Goal: Task Accomplishment & Management: Use online tool/utility

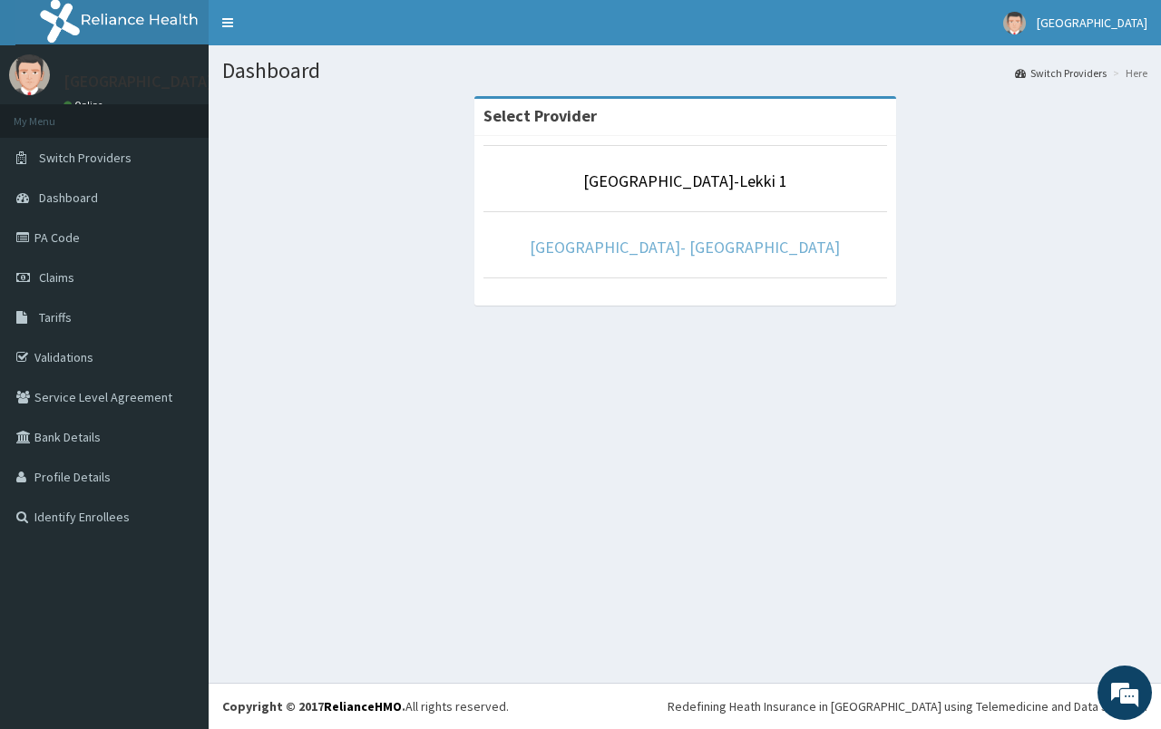
click at [688, 254] on link "[GEOGRAPHIC_DATA]- [GEOGRAPHIC_DATA]" at bounding box center [685, 247] width 310 height 21
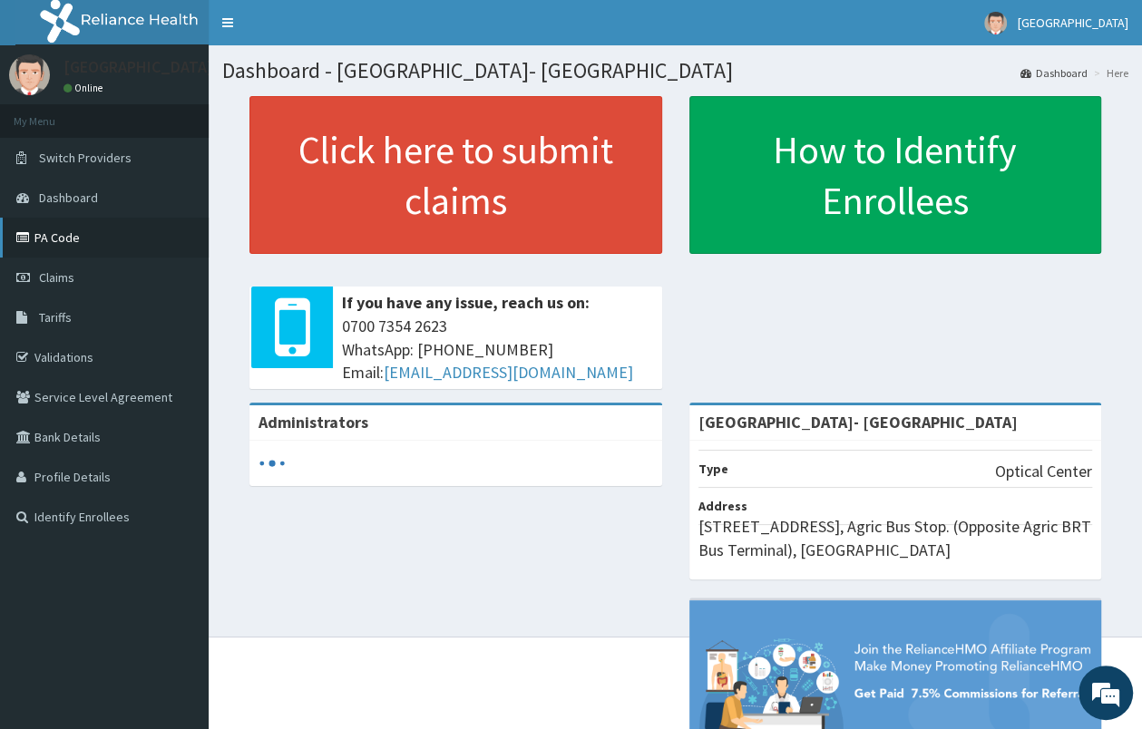
click at [77, 240] on link "PA Code" at bounding box center [104, 238] width 209 height 40
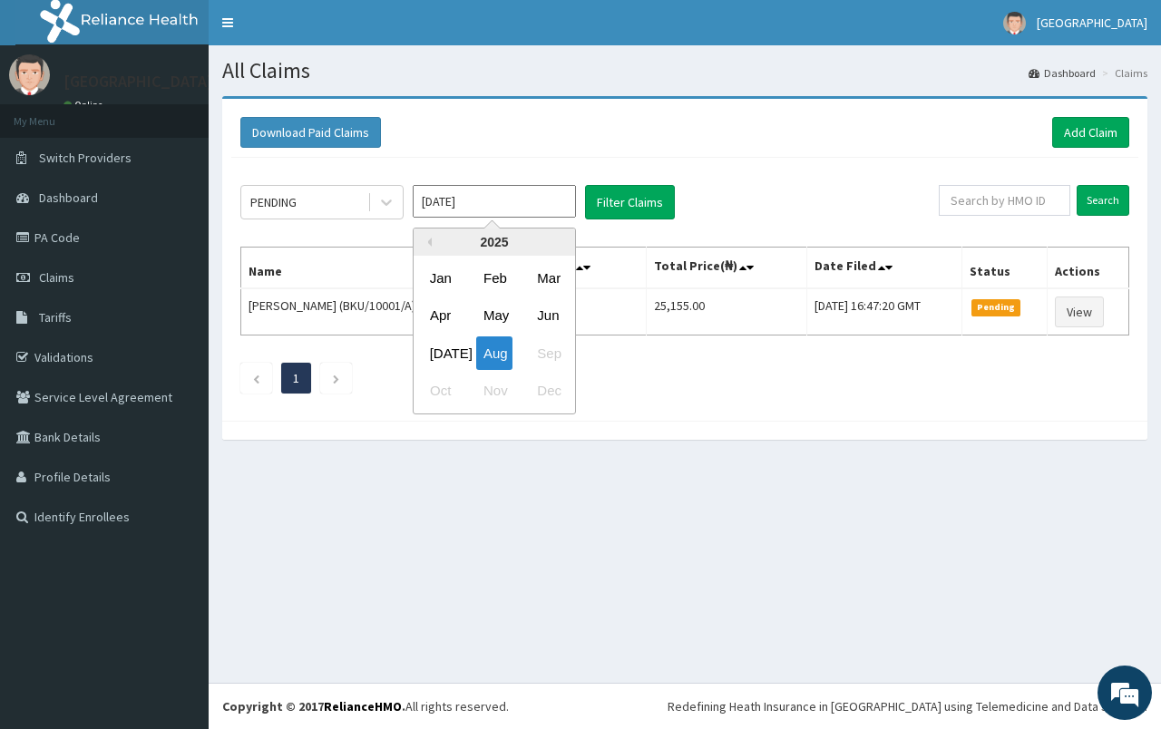
click at [490, 212] on input "Aug 2025" at bounding box center [494, 201] width 163 height 33
click at [447, 353] on div "[DATE]" at bounding box center [441, 353] width 36 height 34
type input "[DATE]"
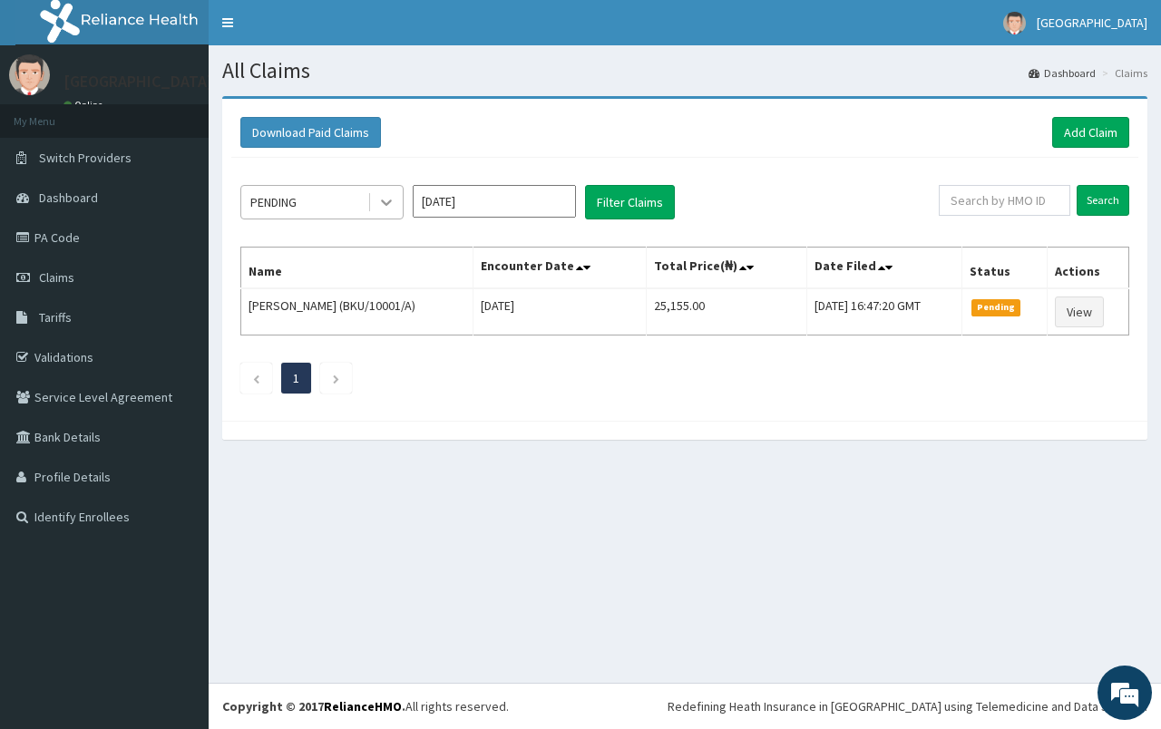
click at [386, 199] on icon at bounding box center [386, 202] width 18 height 18
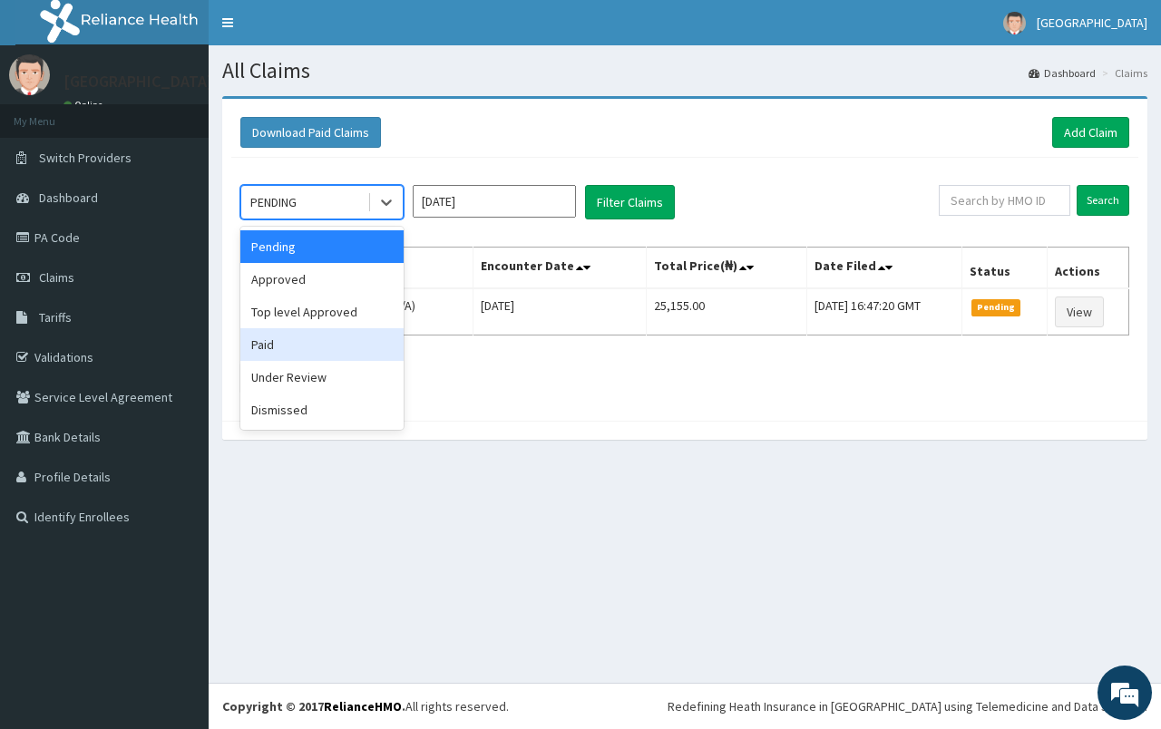
click at [355, 344] on div "Paid" at bounding box center [321, 344] width 163 height 33
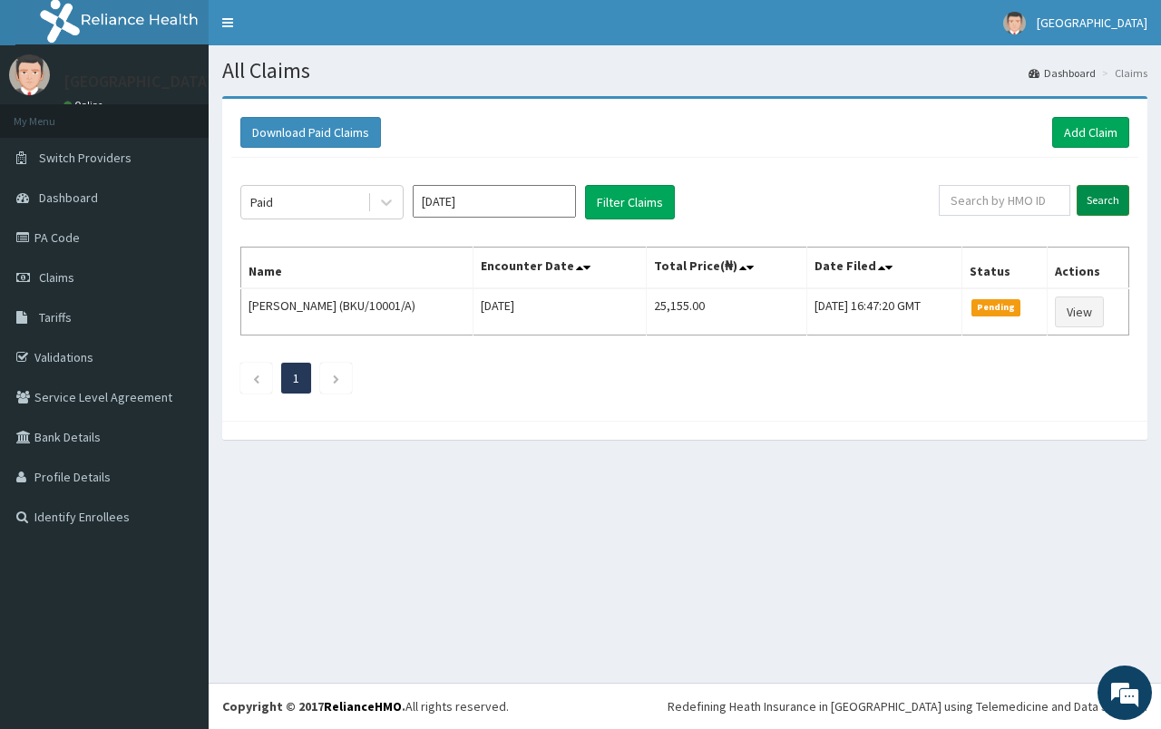
click at [1115, 208] on input "Search" at bounding box center [1102, 200] width 53 height 31
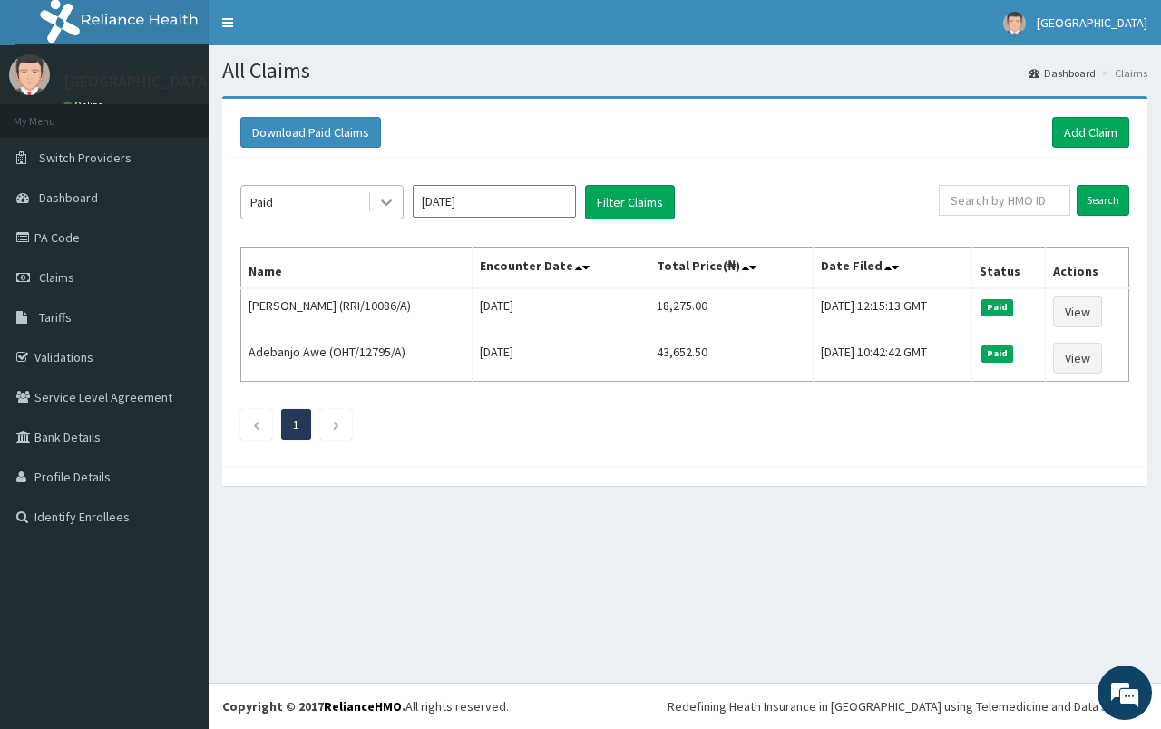
click at [379, 203] on icon at bounding box center [386, 202] width 18 height 18
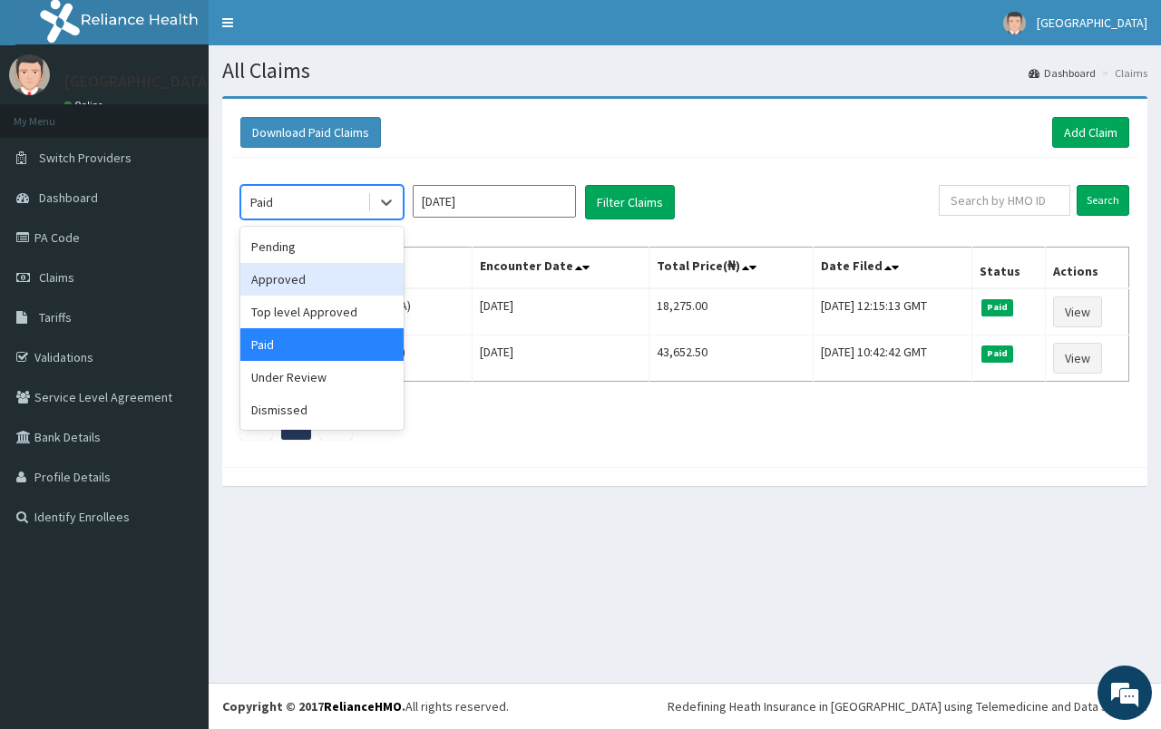
click at [361, 285] on div "Approved" at bounding box center [321, 279] width 163 height 33
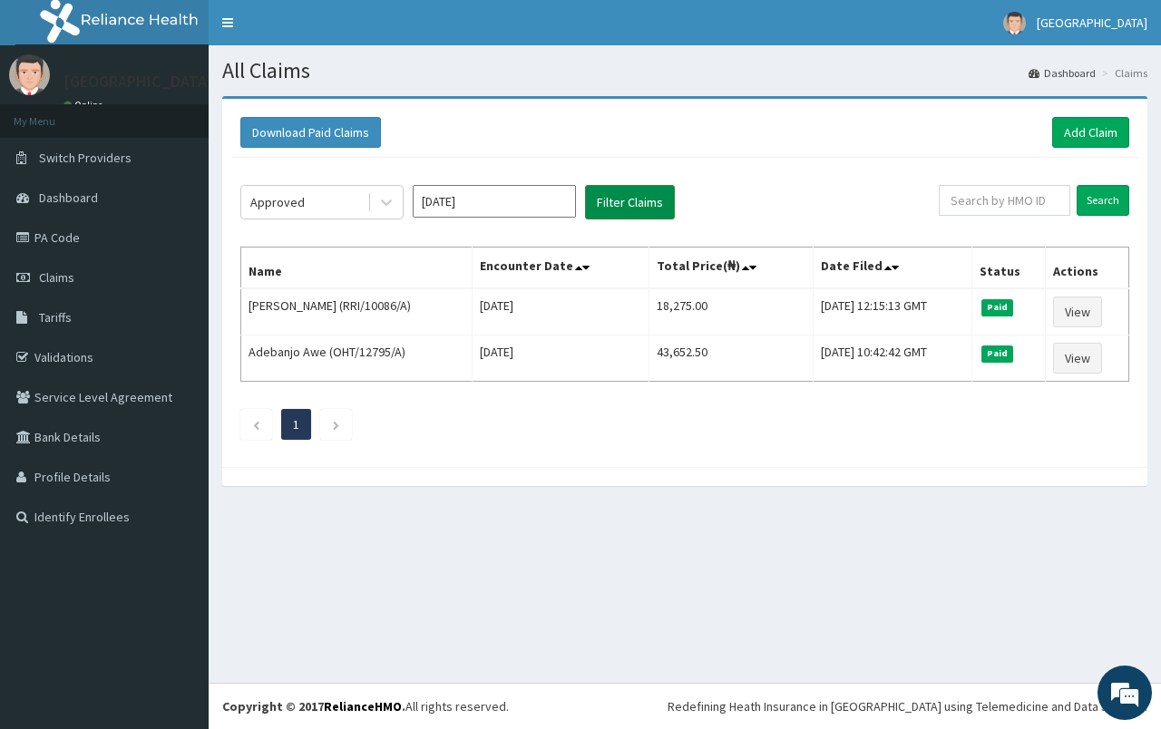
click at [613, 207] on button "Filter Claims" at bounding box center [630, 202] width 90 height 34
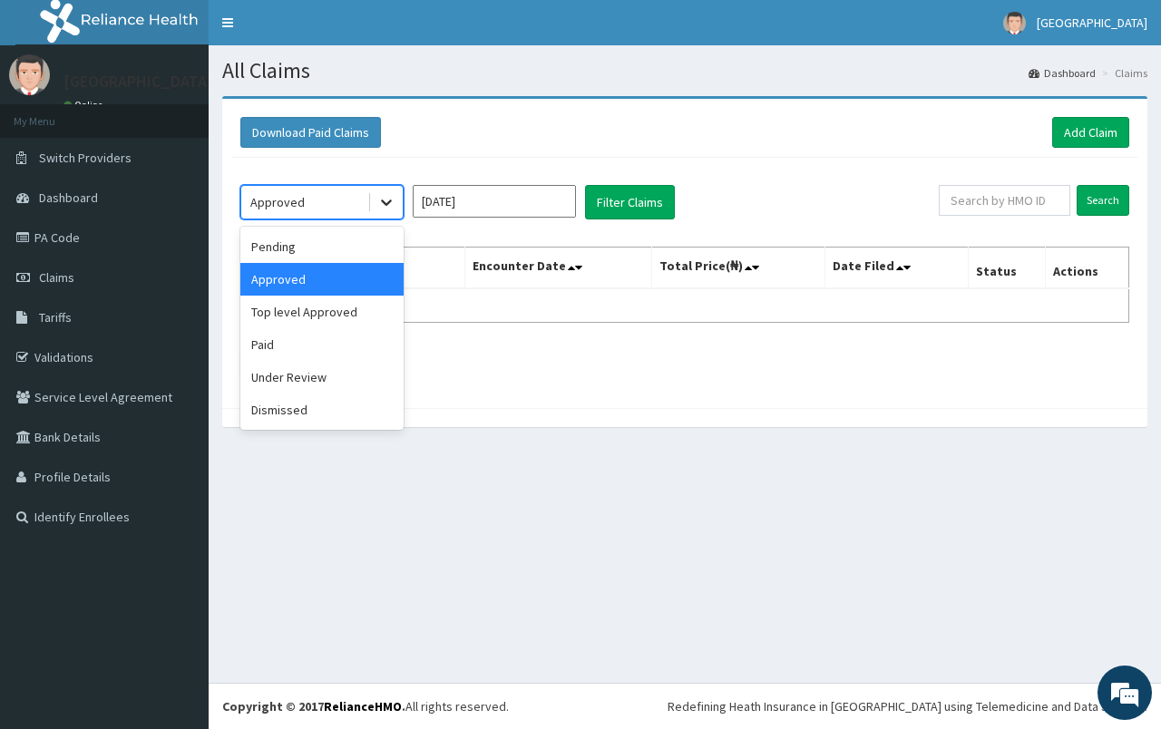
click at [389, 202] on icon at bounding box center [386, 202] width 18 height 18
click at [358, 255] on div "Pending" at bounding box center [321, 246] width 163 height 33
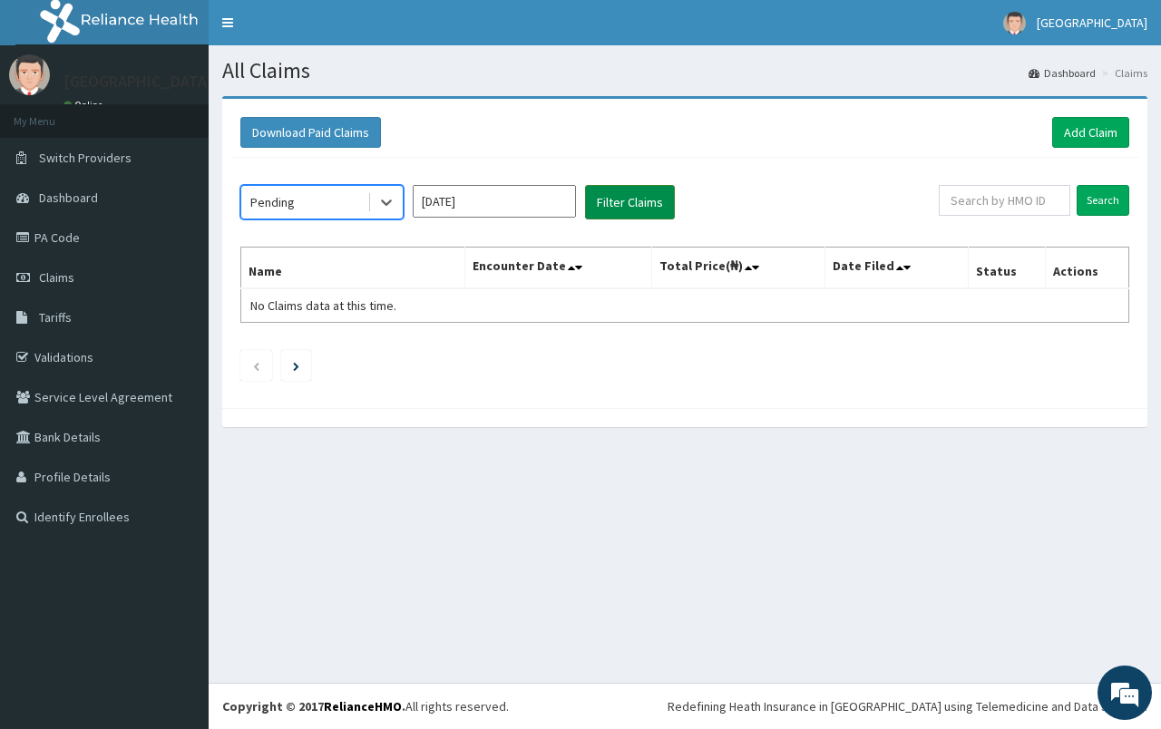
click at [607, 214] on button "Filter Claims" at bounding box center [630, 202] width 90 height 34
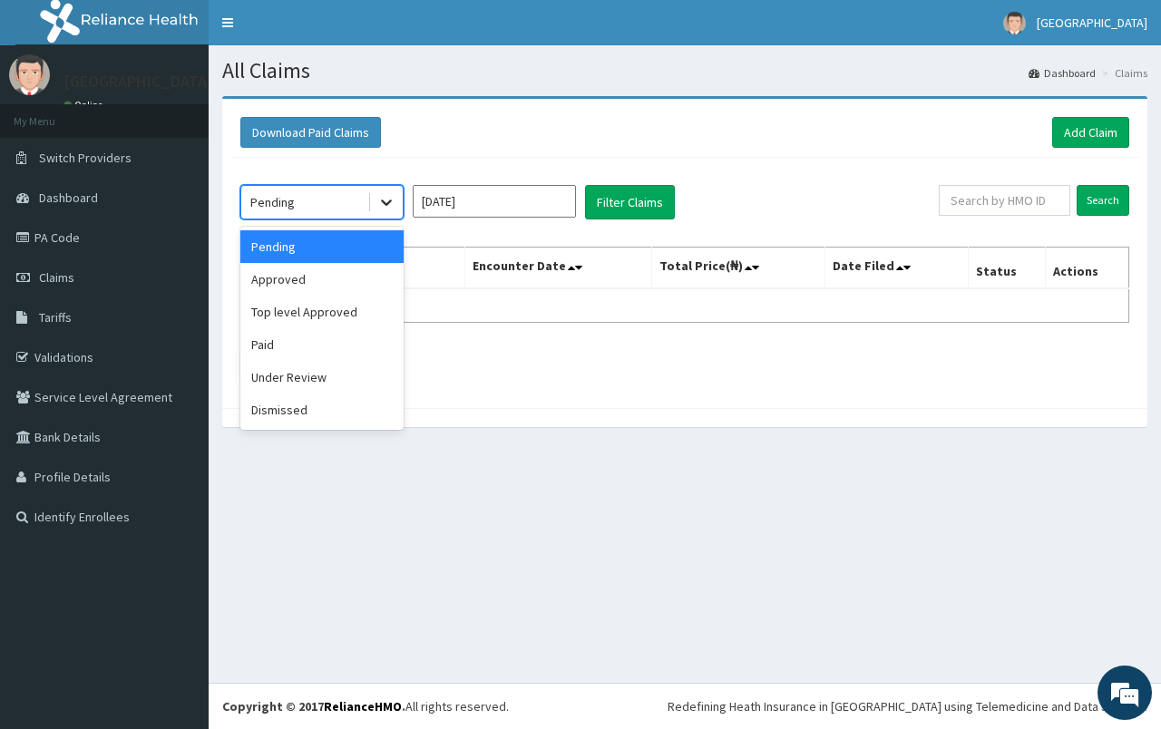
click at [379, 199] on icon at bounding box center [386, 202] width 18 height 18
click at [345, 382] on div "Under Review" at bounding box center [321, 377] width 163 height 33
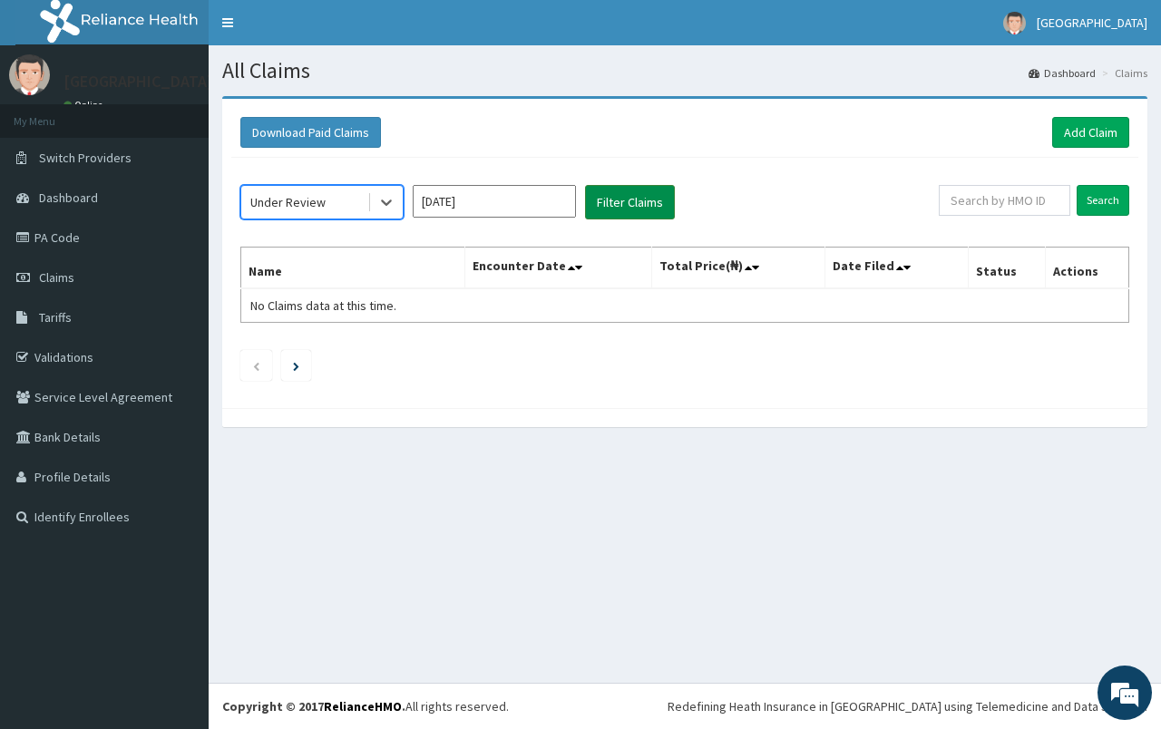
click at [613, 200] on button "Filter Claims" at bounding box center [630, 202] width 90 height 34
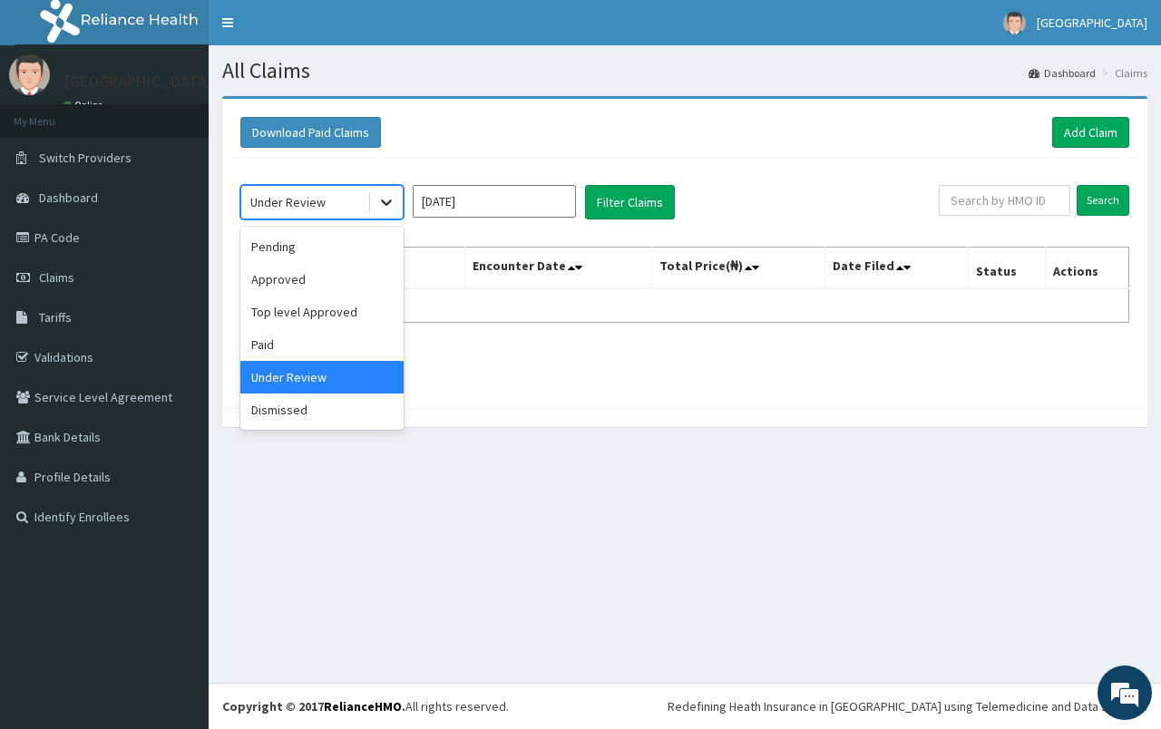
click at [385, 209] on icon at bounding box center [386, 202] width 18 height 18
click at [323, 312] on div "Top level Approved" at bounding box center [321, 312] width 163 height 33
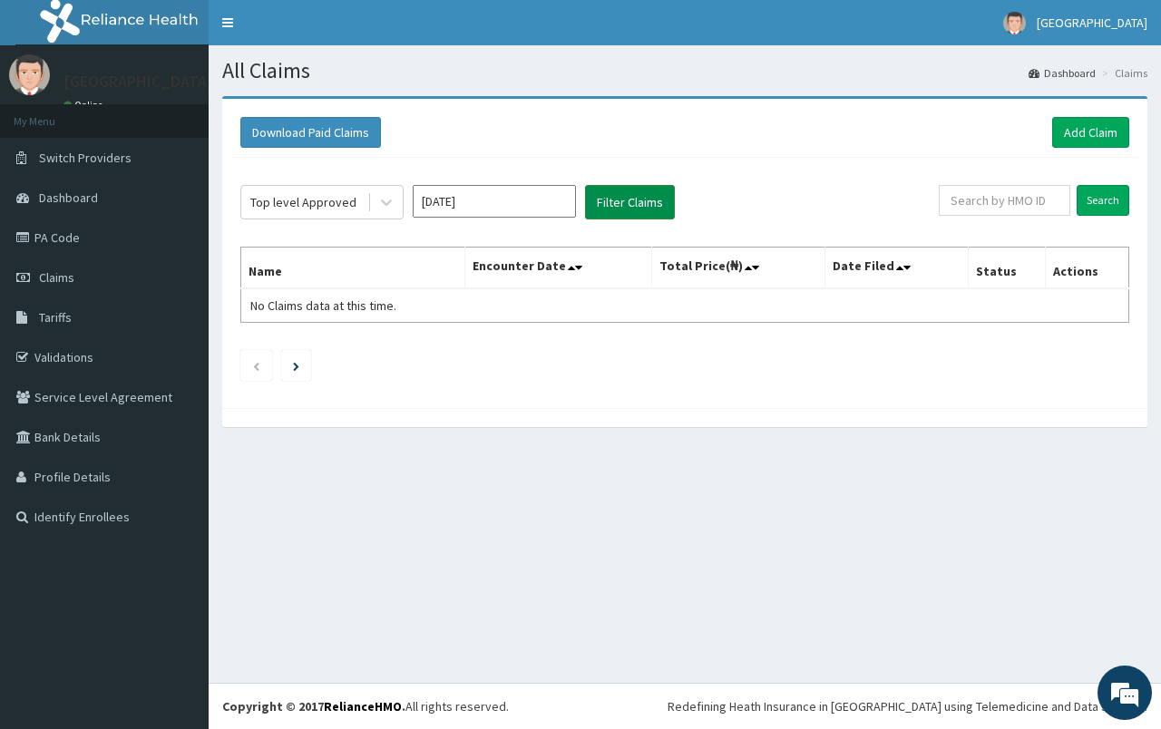
click at [603, 212] on button "Filter Claims" at bounding box center [630, 202] width 90 height 34
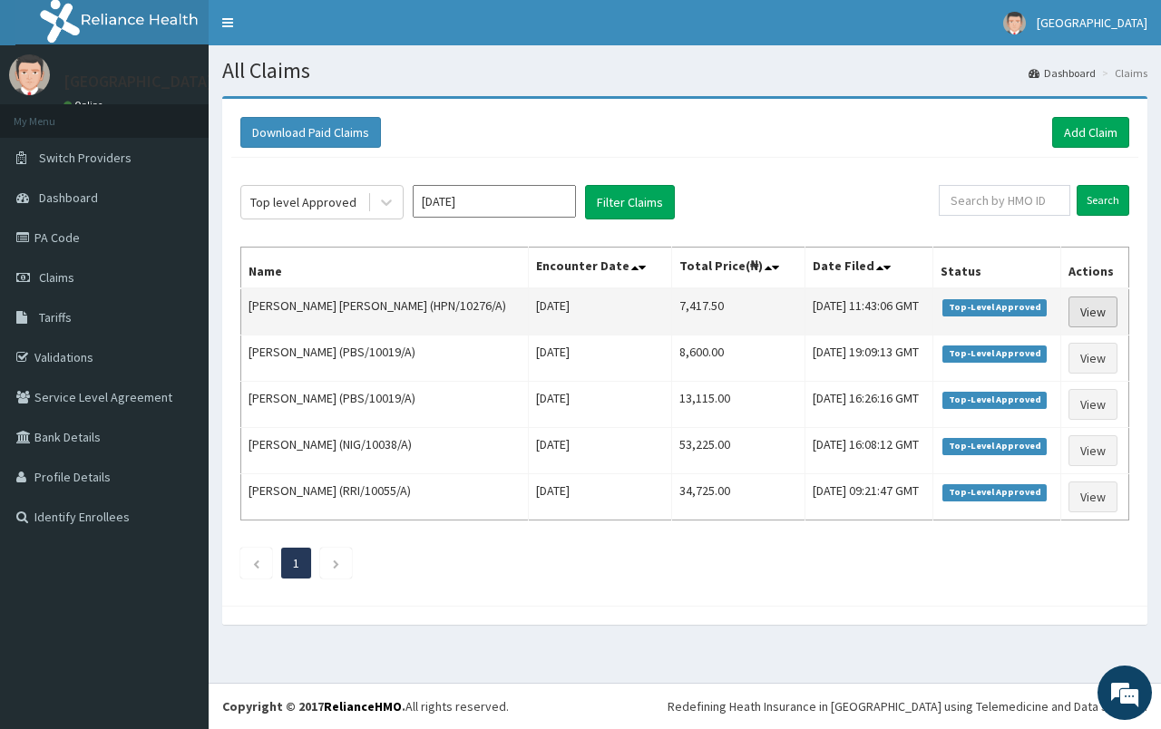
click at [1093, 316] on link "View" at bounding box center [1092, 312] width 49 height 31
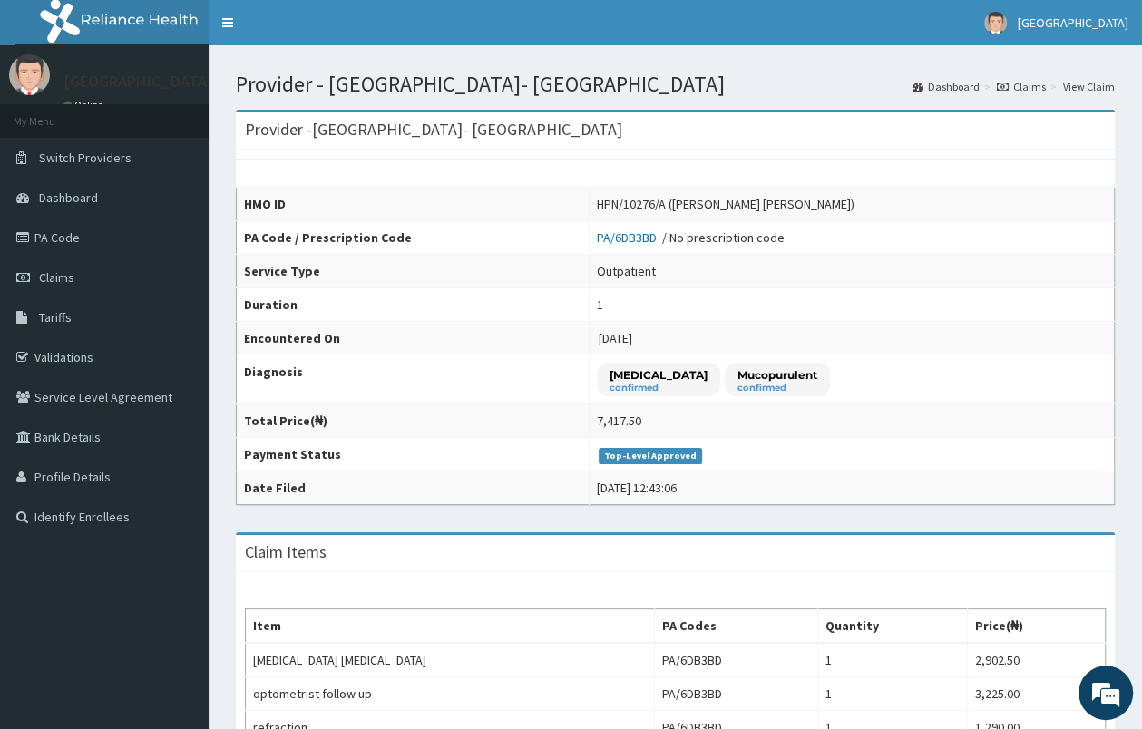
click at [1020, 86] on link "Claims" at bounding box center [1021, 86] width 49 height 15
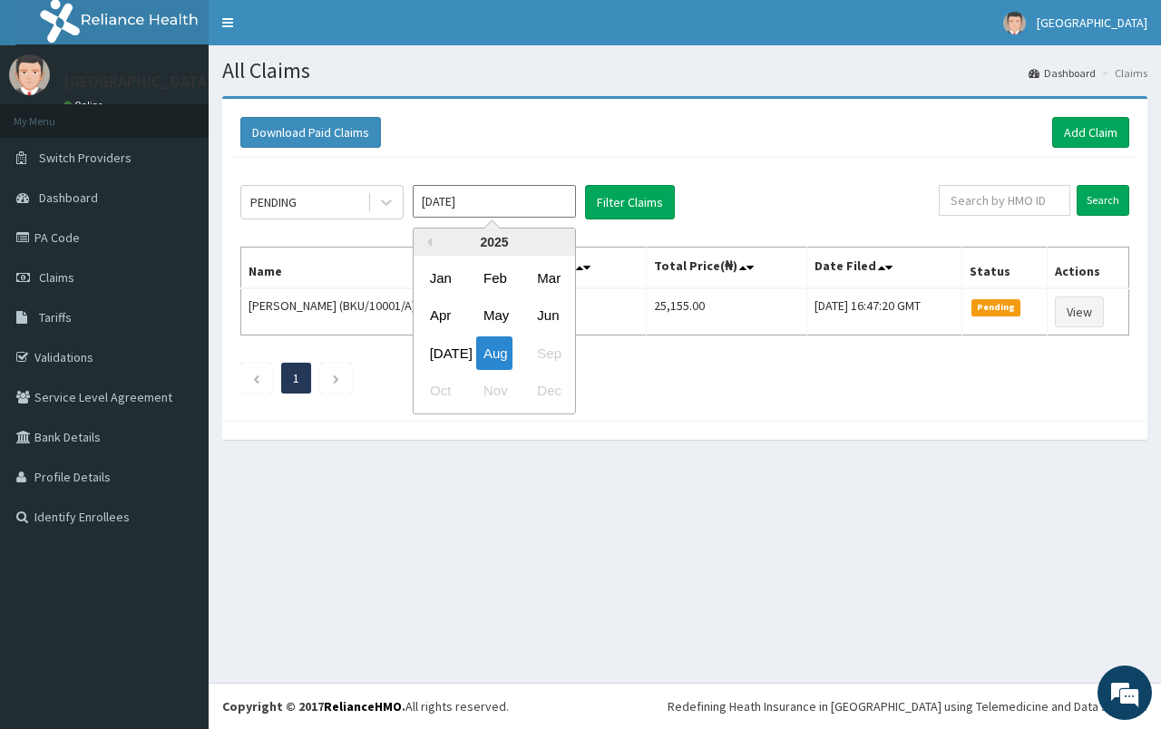
click at [452, 214] on input "[DATE]" at bounding box center [494, 201] width 163 height 33
click at [438, 345] on div "Jul" at bounding box center [441, 353] width 36 height 34
type input "Jul 2025"
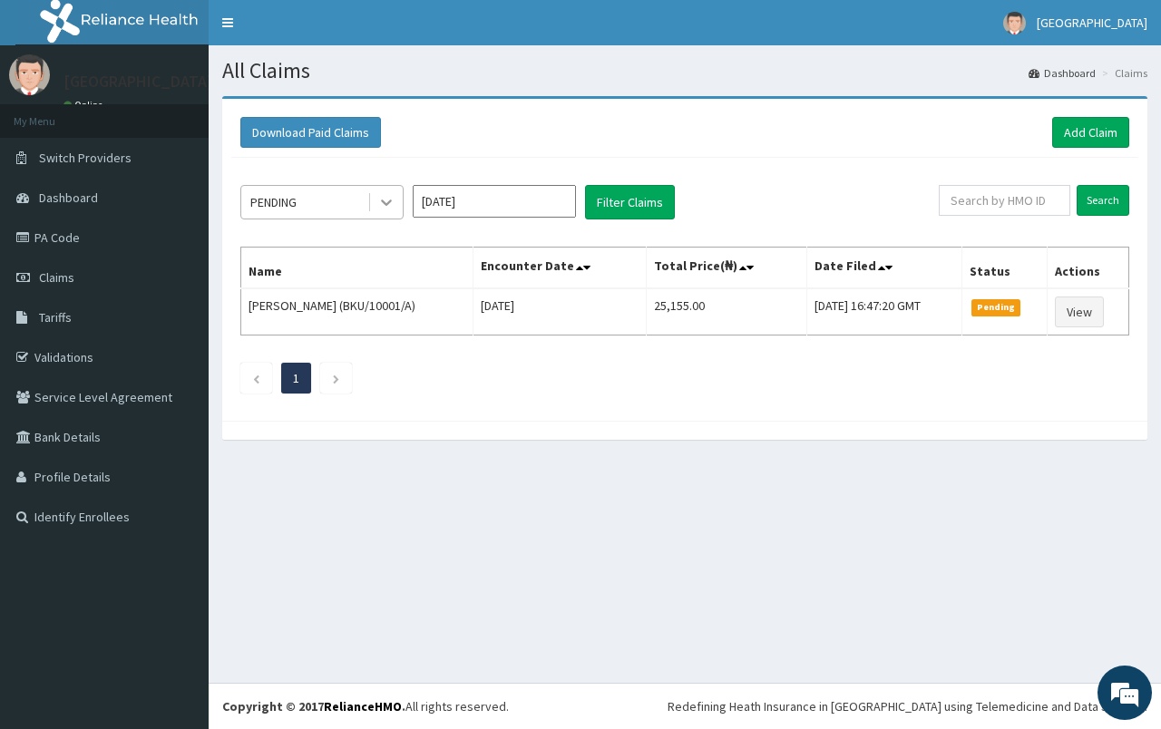
click at [381, 204] on icon at bounding box center [386, 202] width 18 height 18
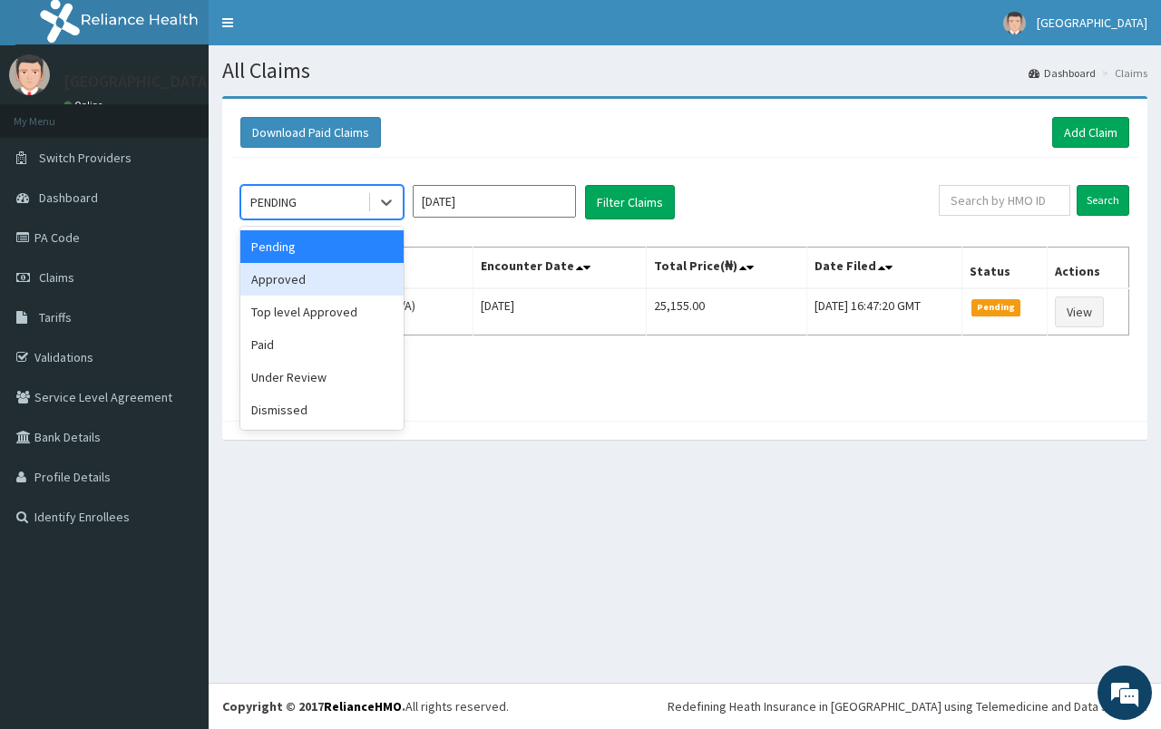
click at [327, 279] on div "Approved" at bounding box center [321, 279] width 163 height 33
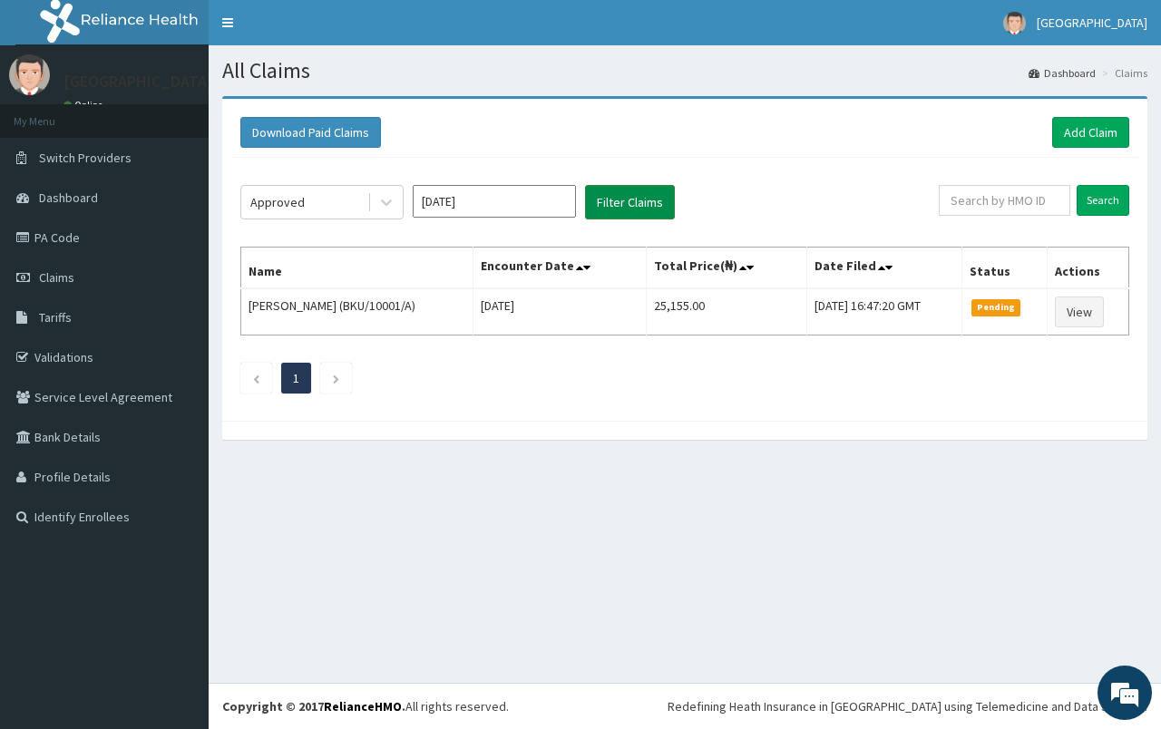
click at [628, 212] on button "Filter Claims" at bounding box center [630, 202] width 90 height 34
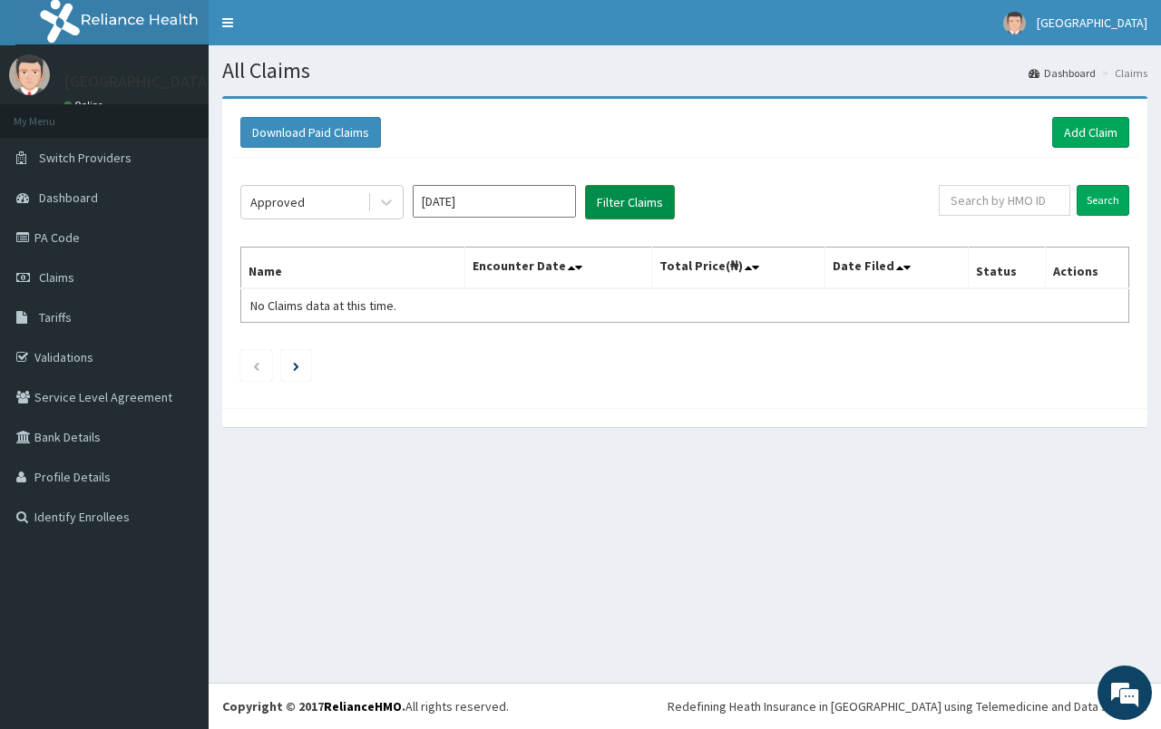
click at [634, 205] on button "Filter Claims" at bounding box center [630, 202] width 90 height 34
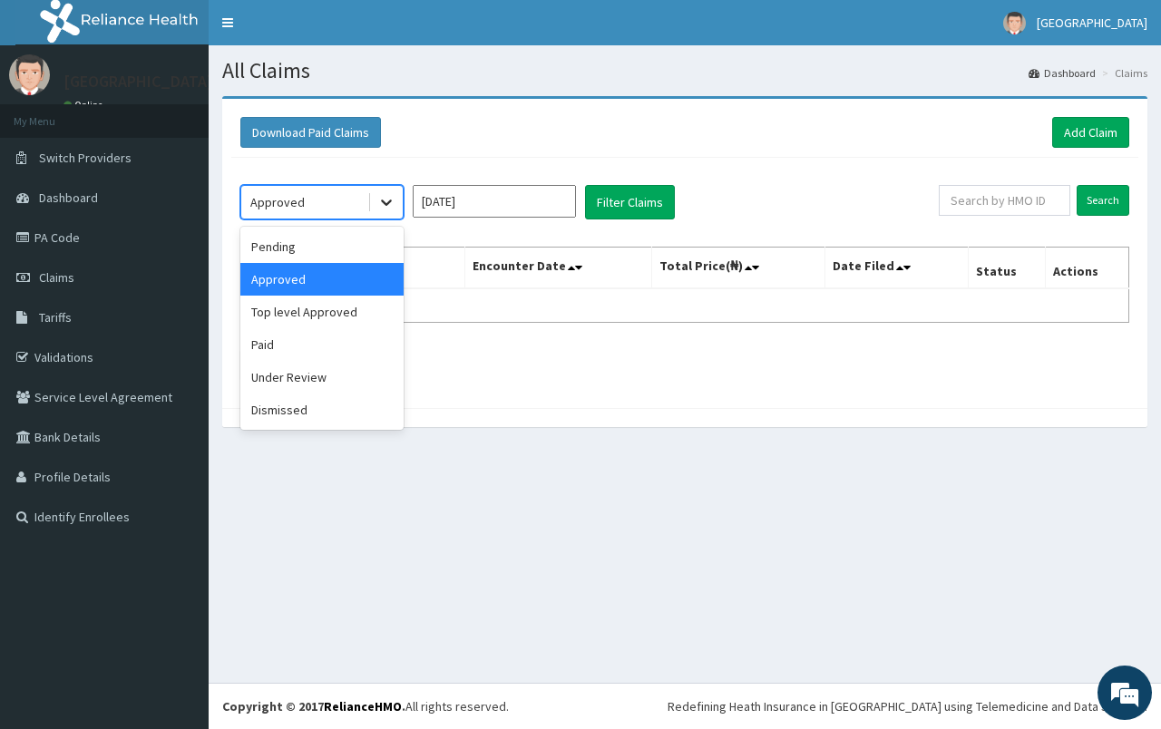
click at [384, 205] on icon at bounding box center [386, 202] width 18 height 18
click at [343, 345] on div "Paid" at bounding box center [321, 344] width 163 height 33
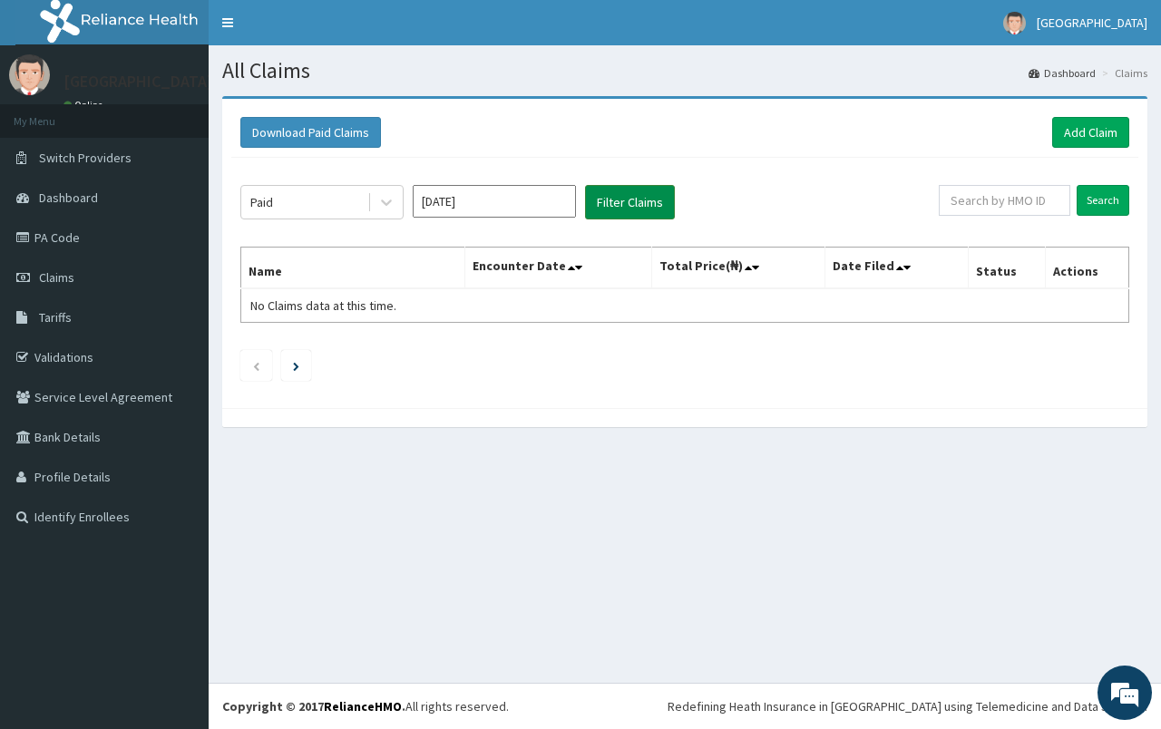
click at [620, 209] on button "Filter Claims" at bounding box center [630, 202] width 90 height 34
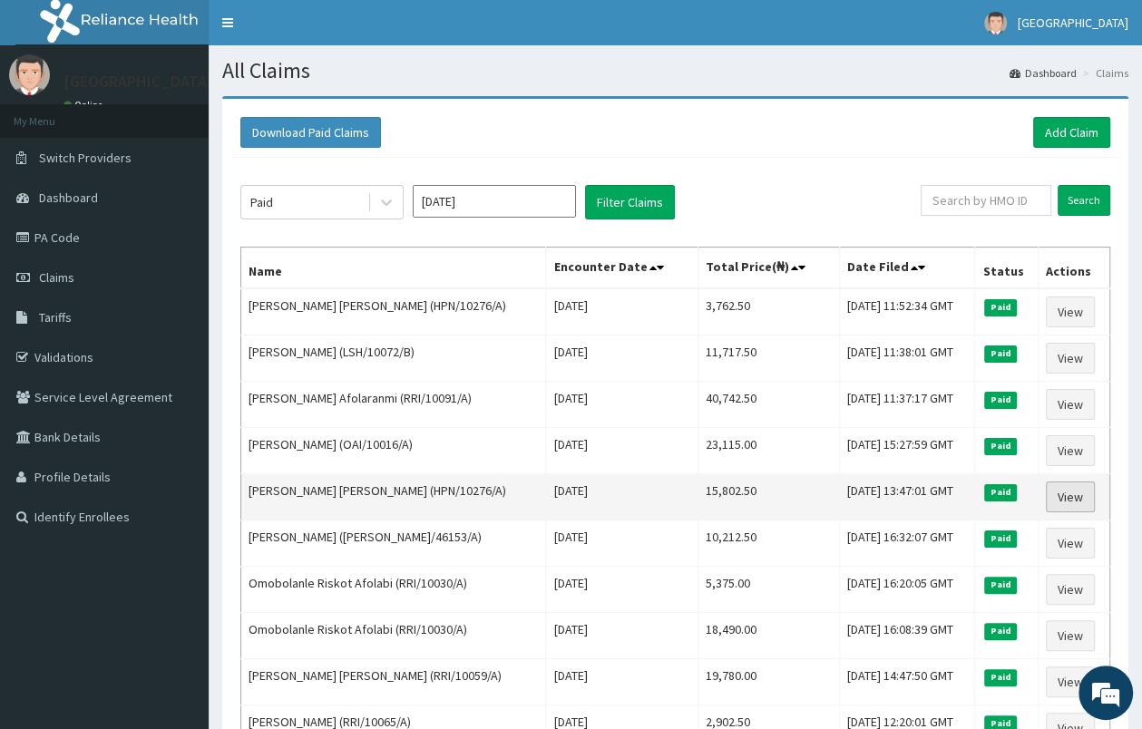
click at [1056, 500] on link "View" at bounding box center [1070, 497] width 49 height 31
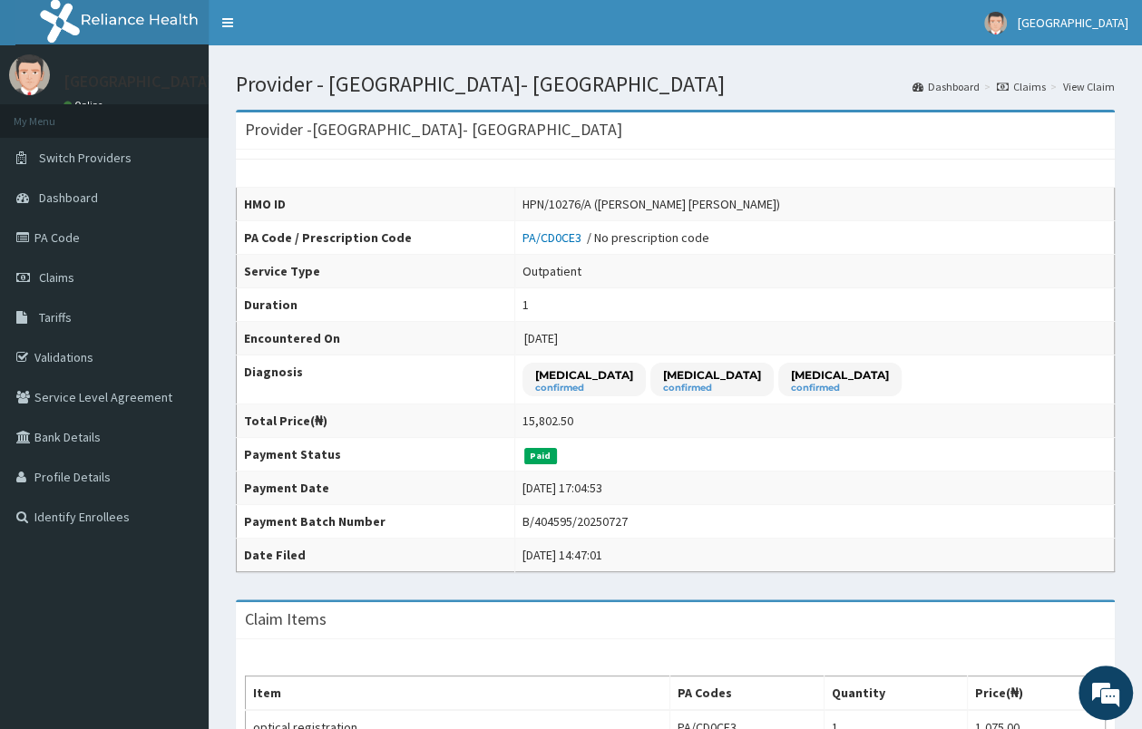
click at [1036, 90] on link "Claims" at bounding box center [1021, 86] width 49 height 15
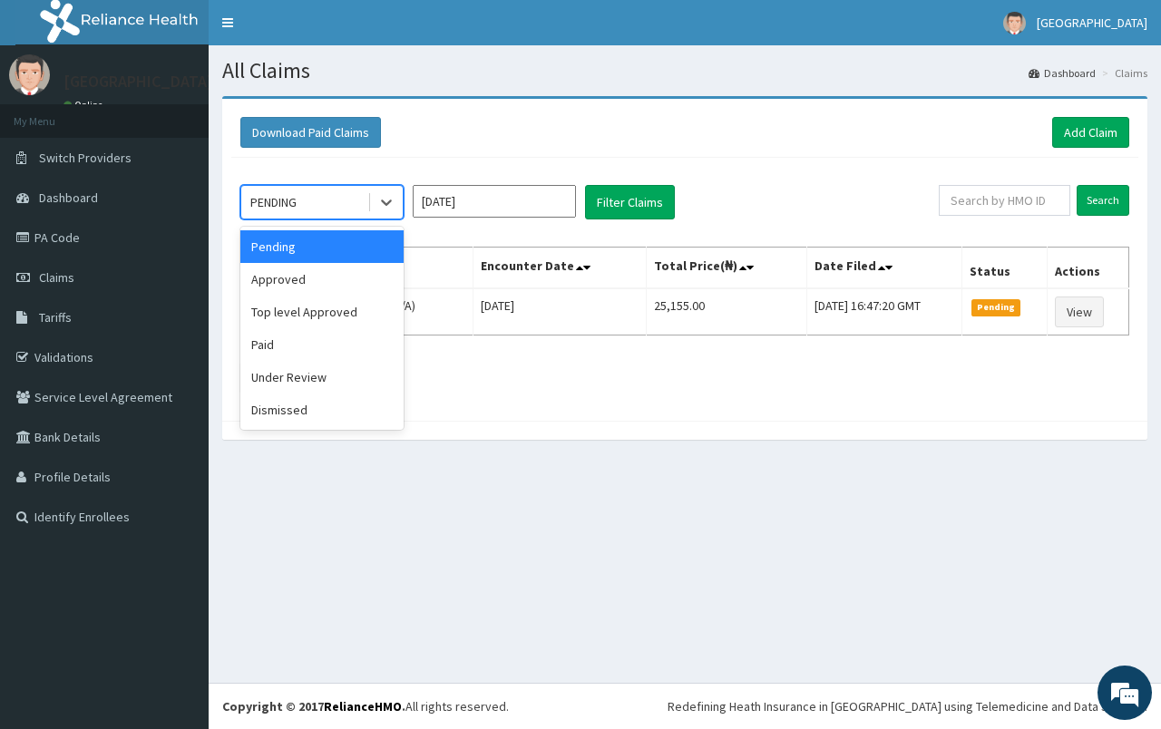
click at [382, 214] on div at bounding box center [386, 202] width 33 height 33
click at [349, 285] on div "Approved" at bounding box center [321, 279] width 163 height 33
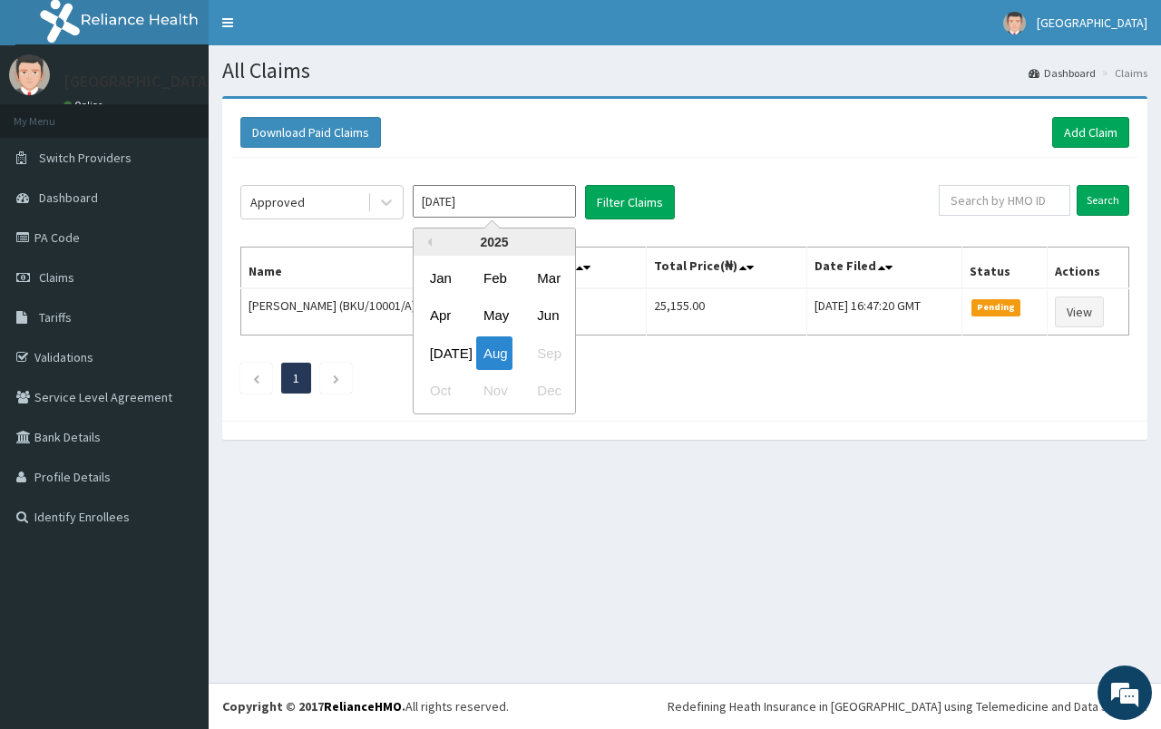
click at [540, 198] on input "[DATE]" at bounding box center [494, 201] width 163 height 33
click at [443, 349] on div "[DATE]" at bounding box center [441, 353] width 36 height 34
type input "Jul 2025"
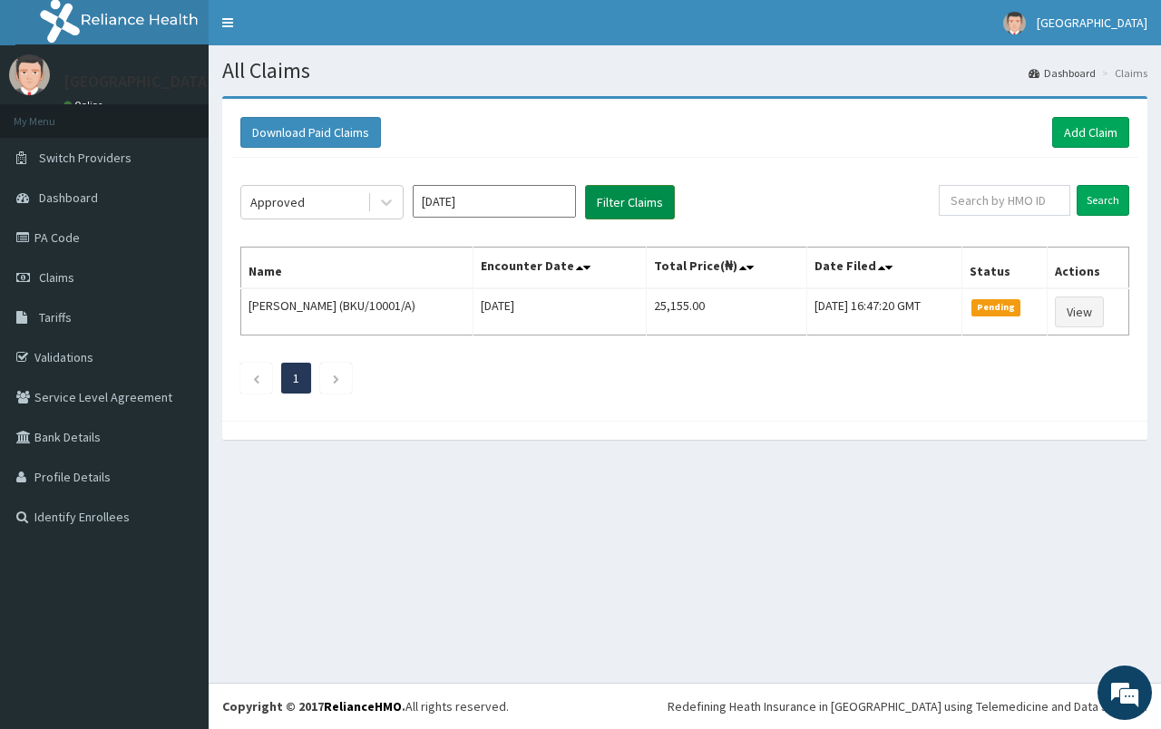
click at [654, 196] on button "Filter Claims" at bounding box center [630, 202] width 90 height 34
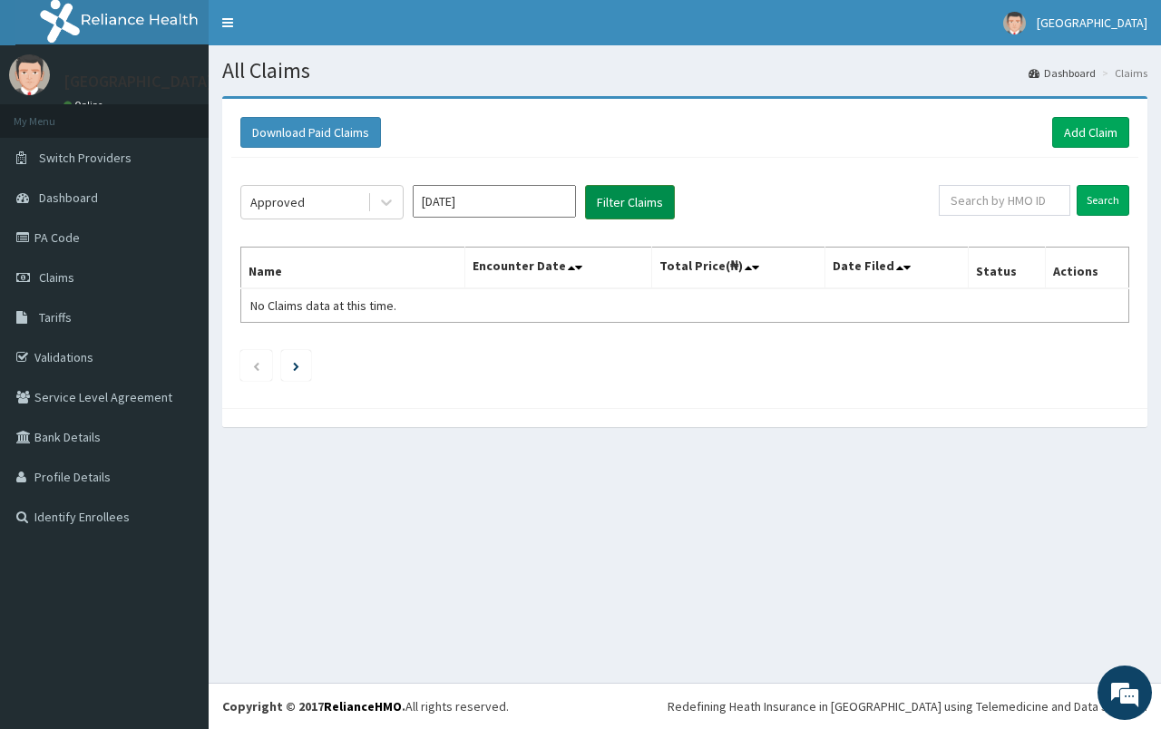
click at [643, 205] on button "Filter Claims" at bounding box center [630, 202] width 90 height 34
click at [629, 211] on button "Filter Claims" at bounding box center [630, 202] width 90 height 34
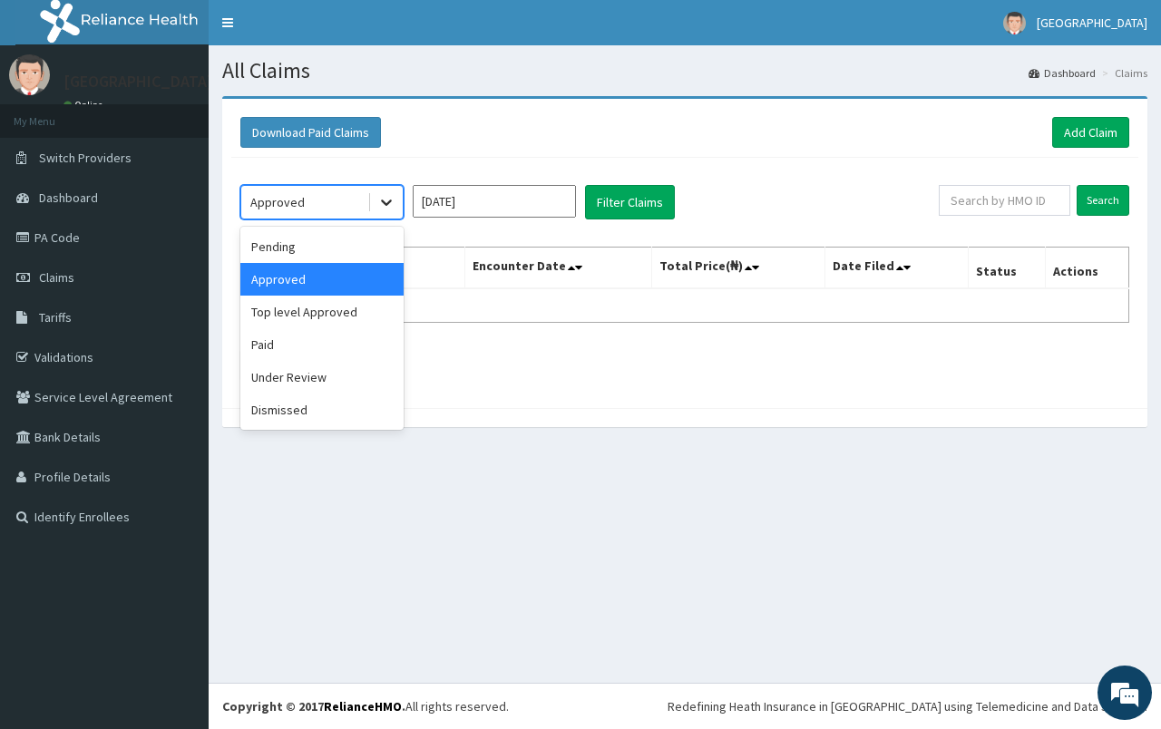
click at [393, 200] on icon at bounding box center [386, 202] width 18 height 18
click at [357, 341] on div "Paid" at bounding box center [321, 344] width 163 height 33
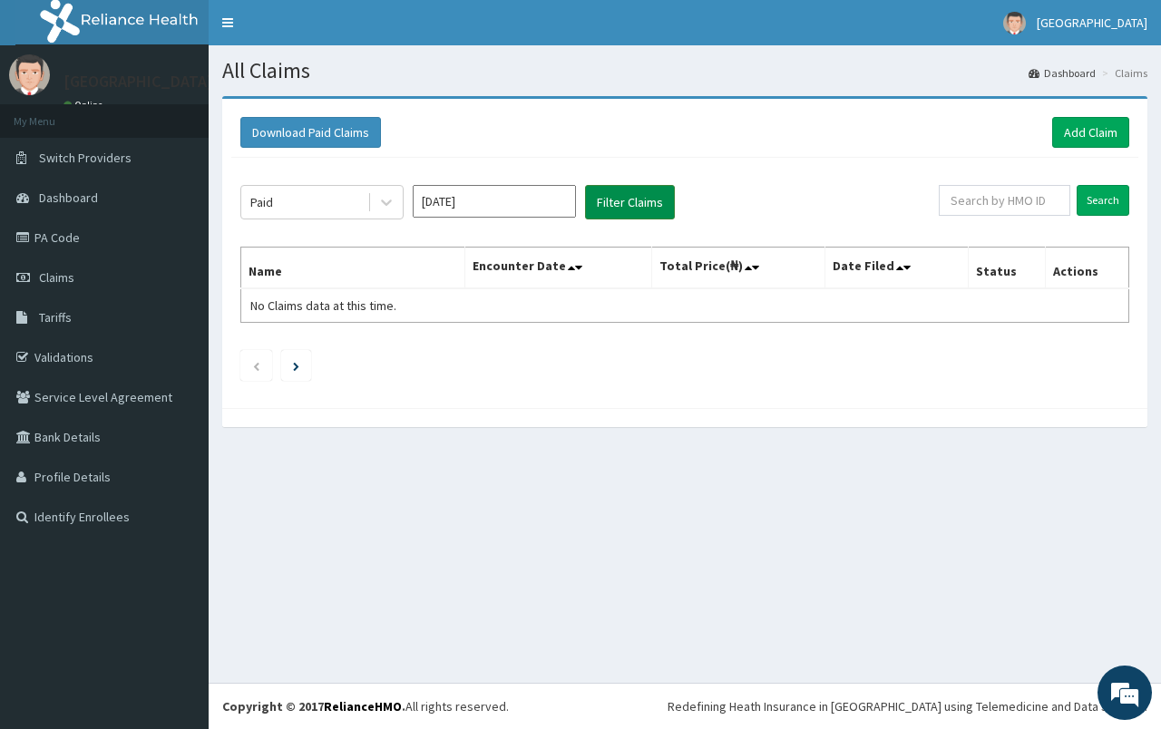
click at [628, 203] on button "Filter Claims" at bounding box center [630, 202] width 90 height 34
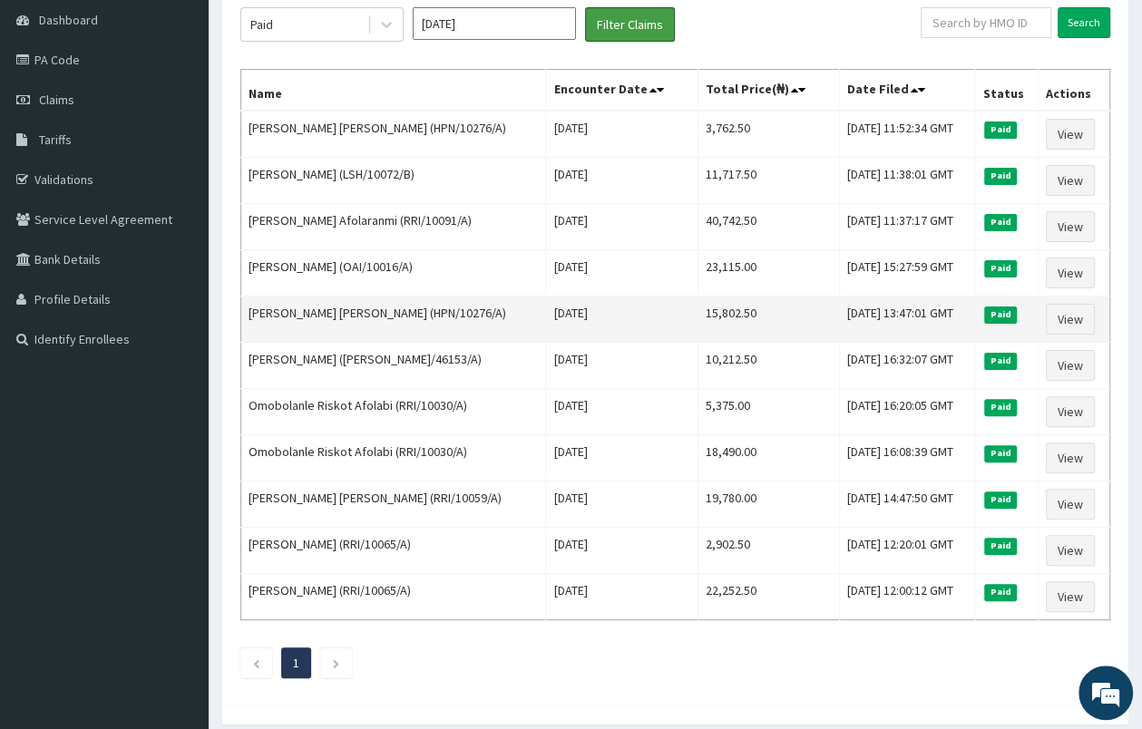
scroll to position [190, 0]
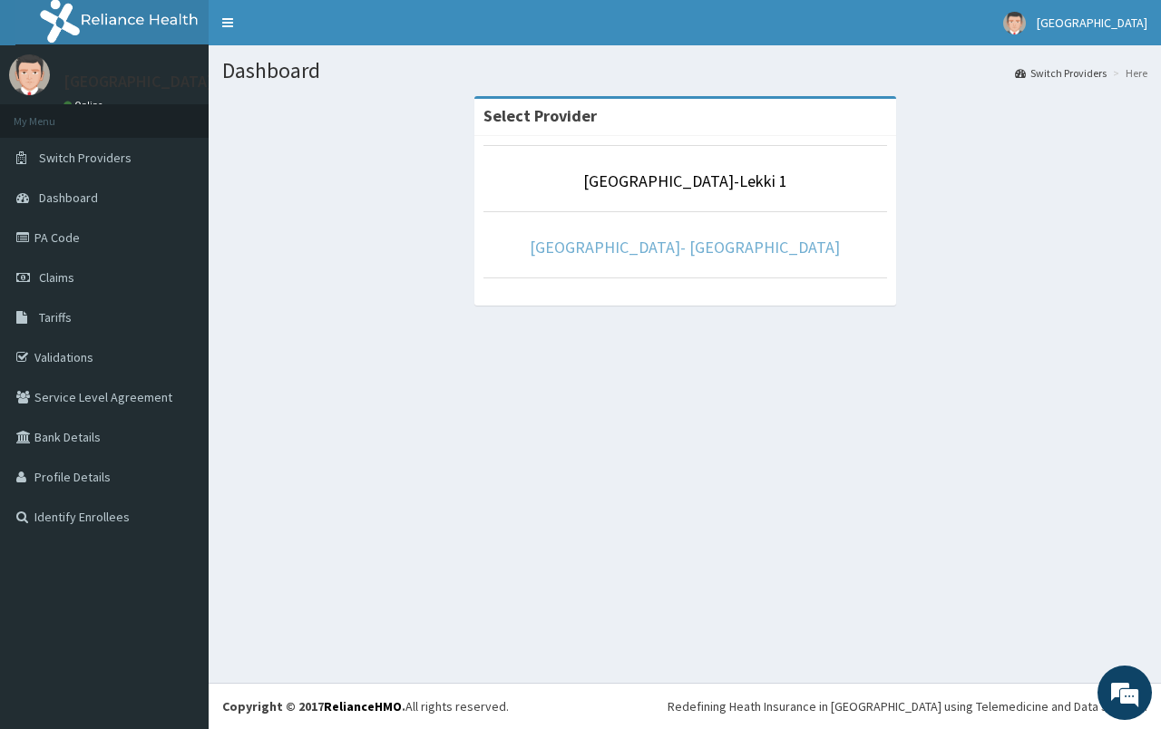
click at [684, 255] on link "[GEOGRAPHIC_DATA]- [GEOGRAPHIC_DATA]" at bounding box center [685, 247] width 310 height 21
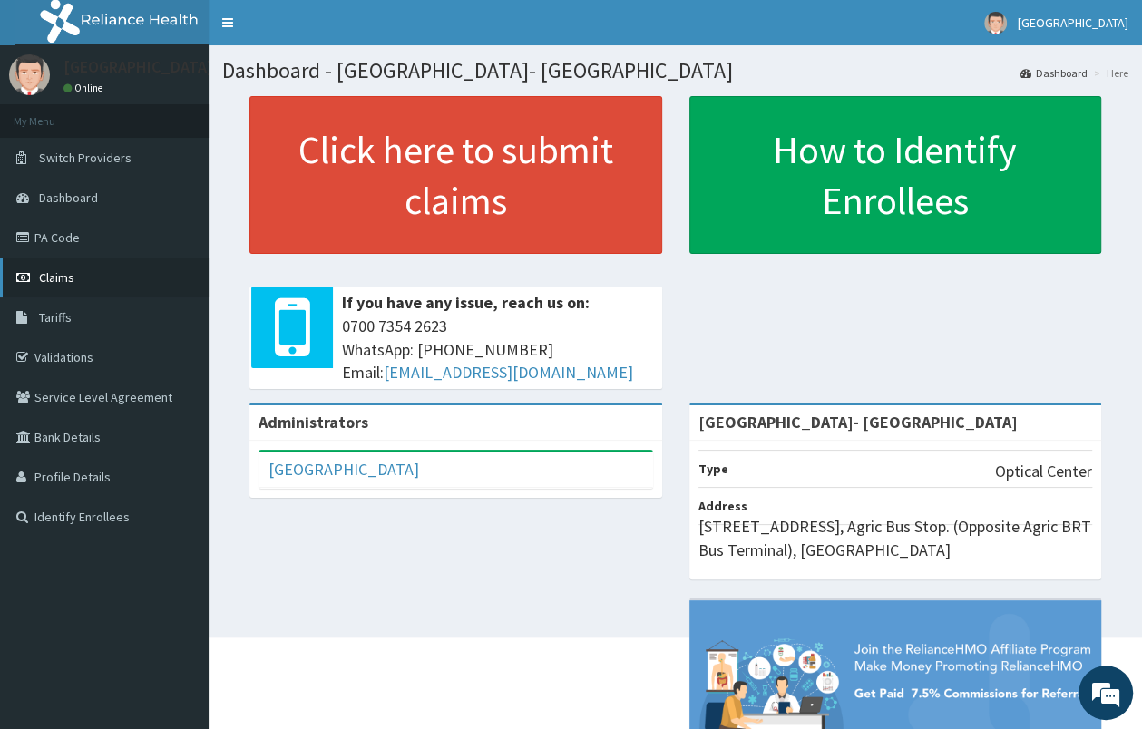
click at [77, 291] on link "Claims" at bounding box center [104, 278] width 209 height 40
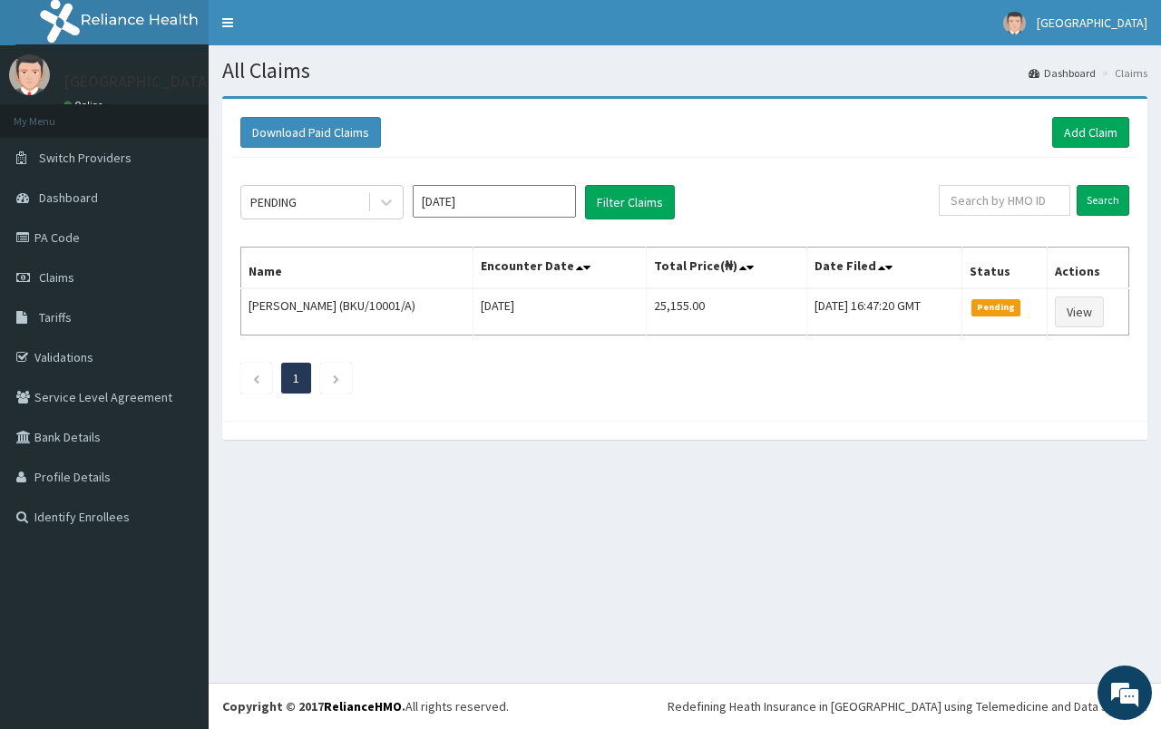
click at [459, 213] on input "[DATE]" at bounding box center [494, 201] width 163 height 33
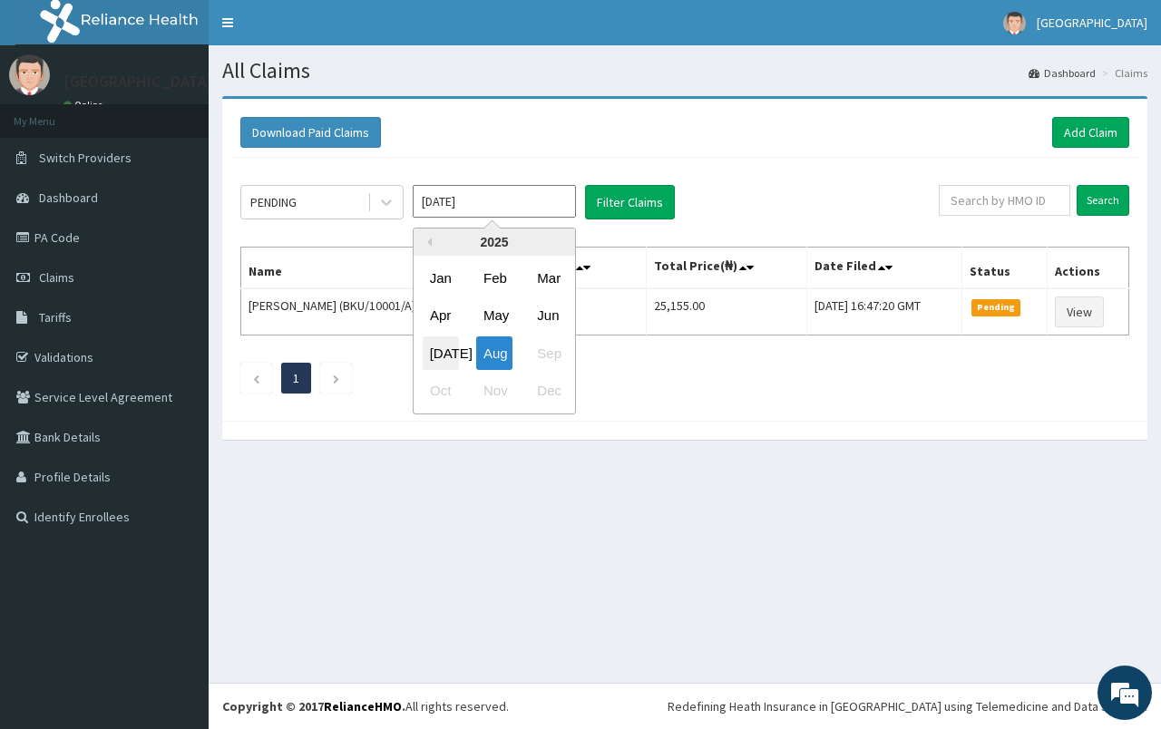
click at [447, 344] on div "[DATE]" at bounding box center [441, 353] width 36 height 34
type input "[DATE]"
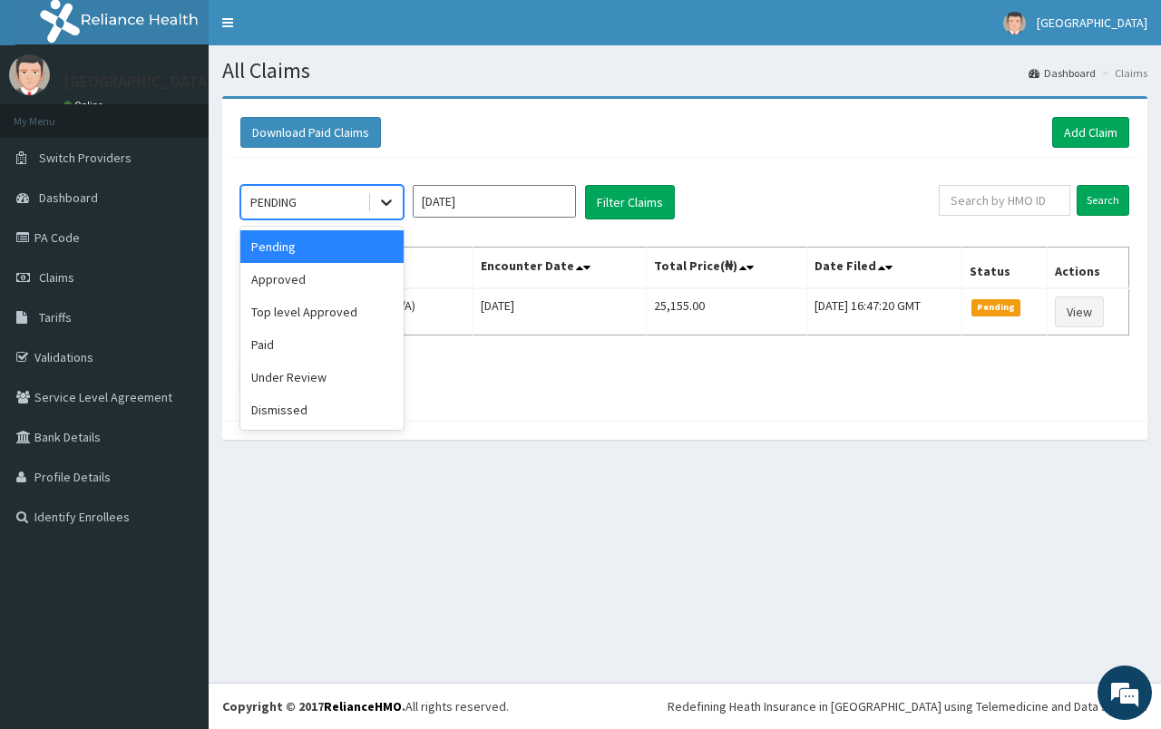
click at [376, 209] on div at bounding box center [386, 202] width 33 height 33
click at [344, 281] on div "Approved" at bounding box center [321, 279] width 163 height 33
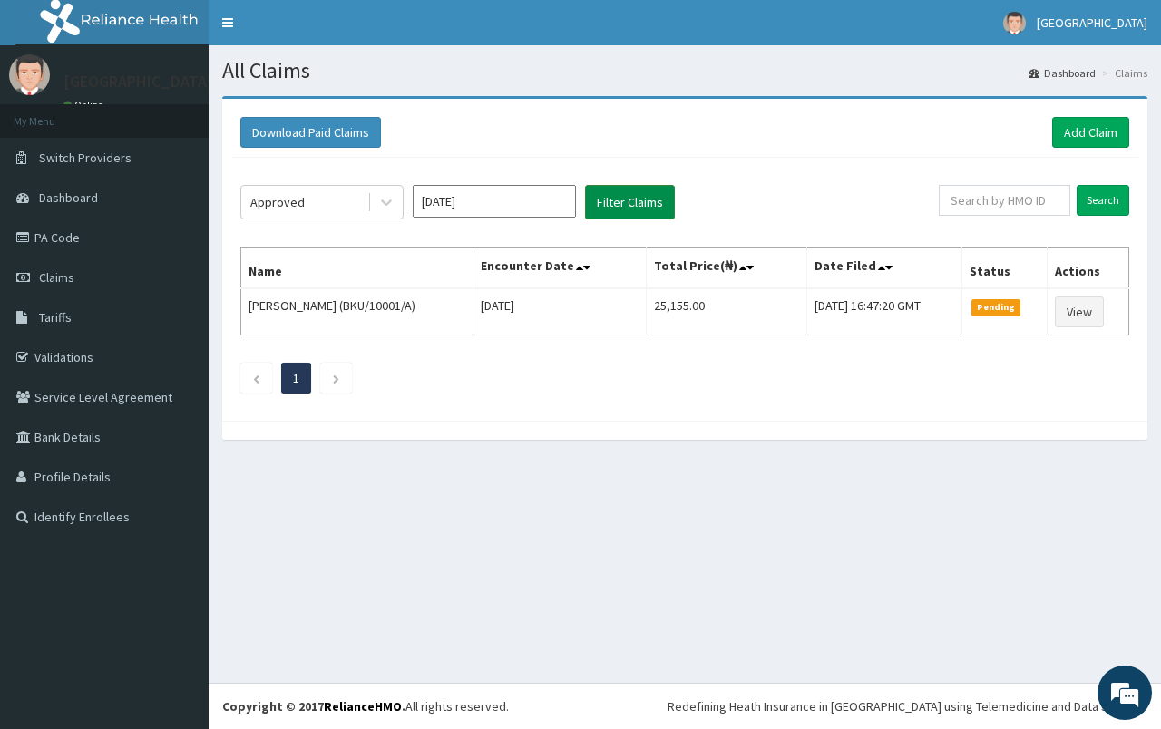
click at [637, 208] on button "Filter Claims" at bounding box center [630, 202] width 90 height 34
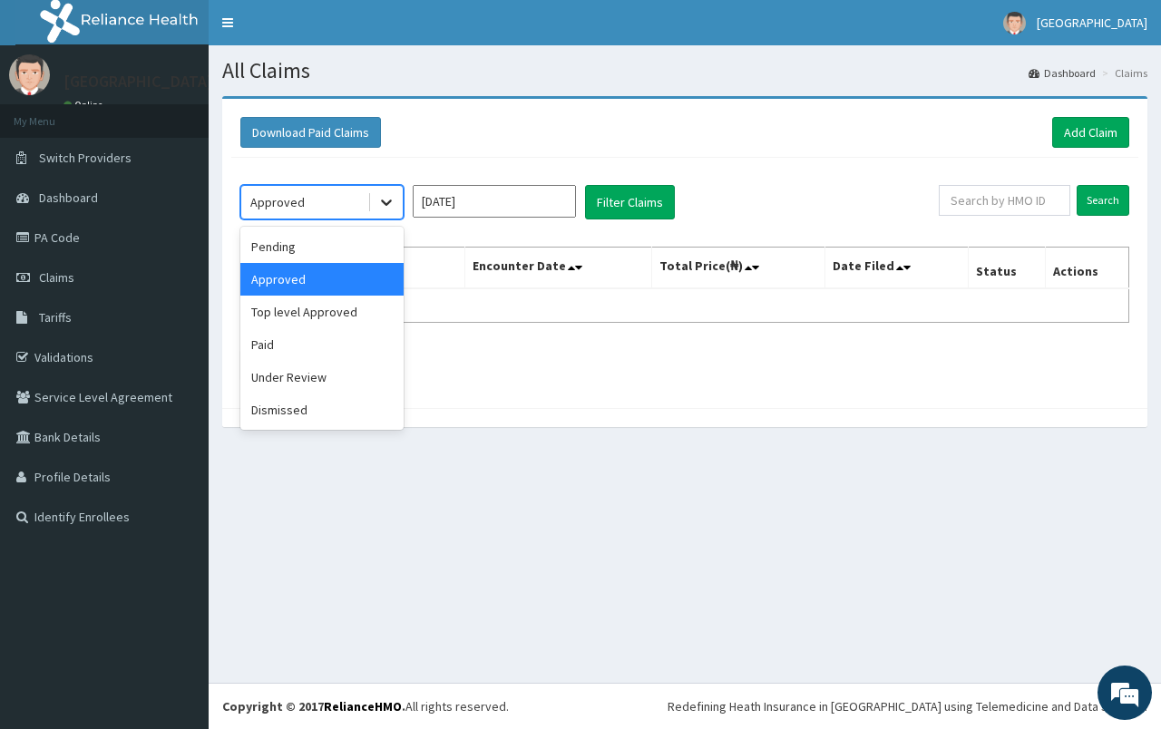
click at [385, 196] on icon at bounding box center [386, 202] width 18 height 18
click at [325, 361] on div "Paid" at bounding box center [321, 344] width 163 height 33
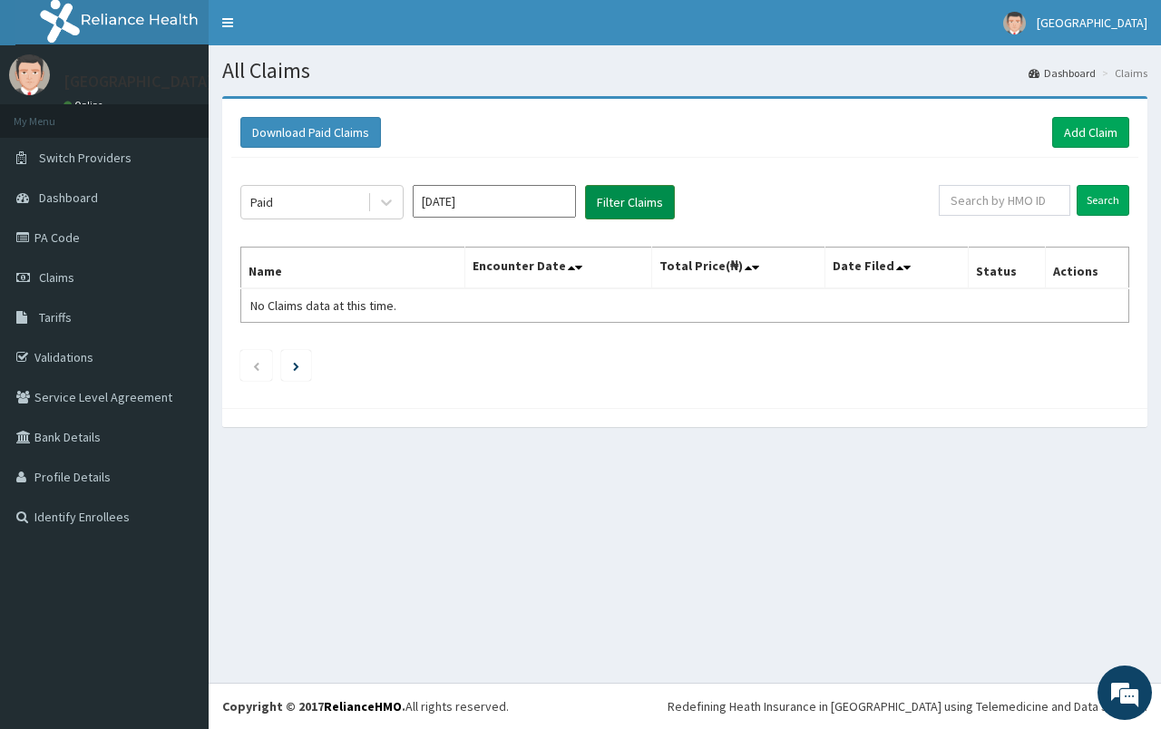
click at [620, 214] on button "Filter Claims" at bounding box center [630, 202] width 90 height 34
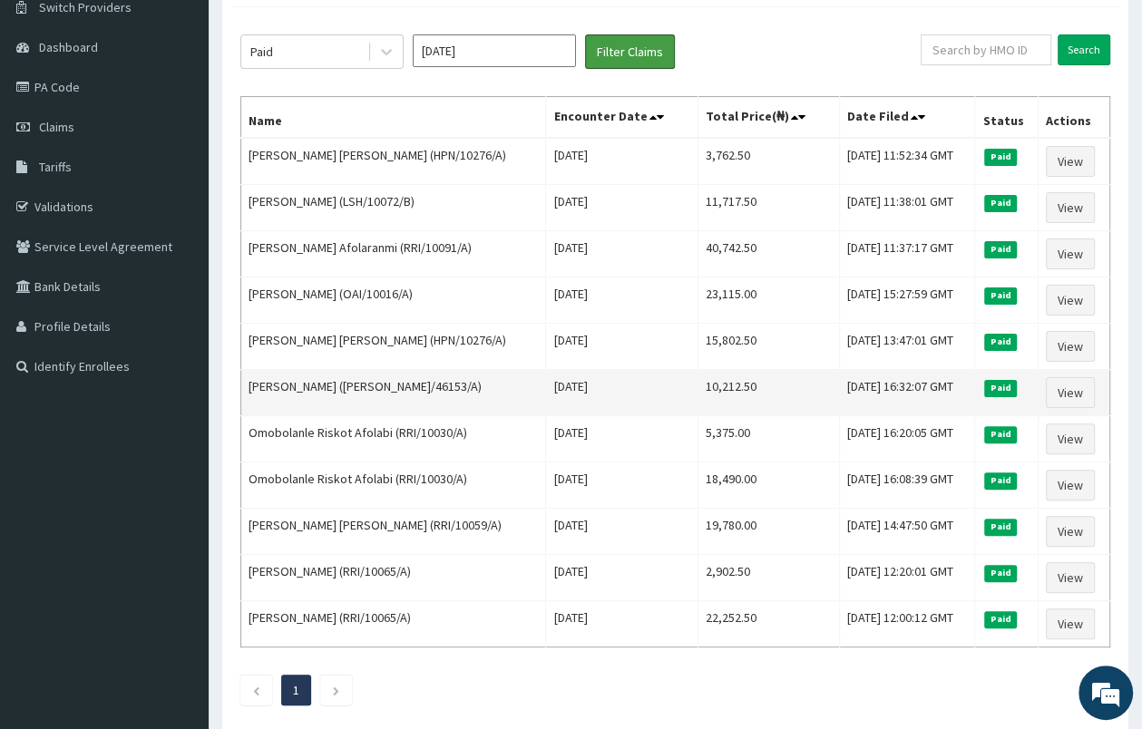
scroll to position [190, 0]
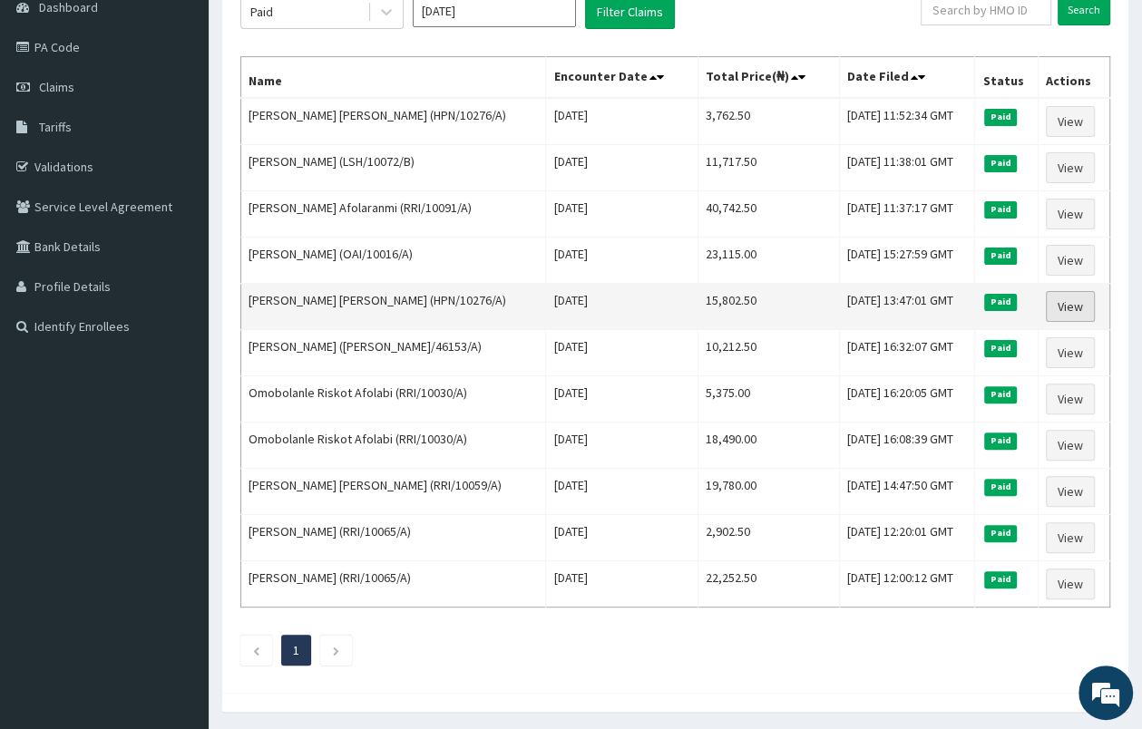
click at [1074, 312] on link "View" at bounding box center [1070, 306] width 49 height 31
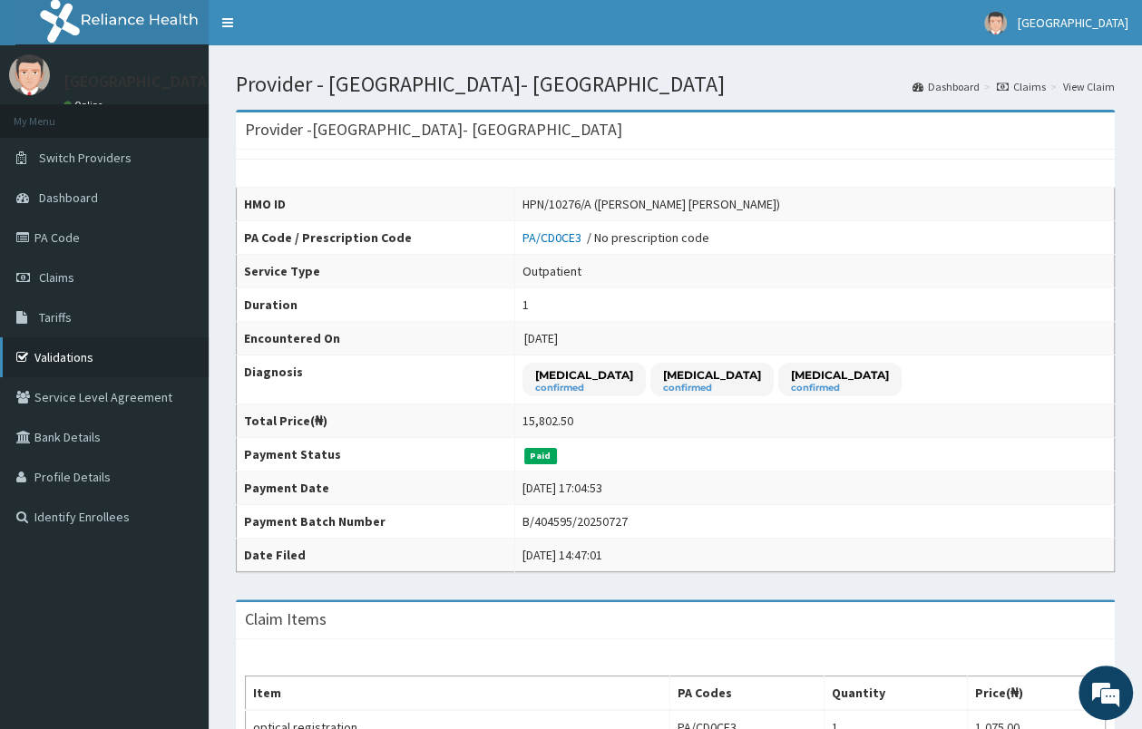
click at [107, 361] on link "Validations" at bounding box center [104, 357] width 209 height 40
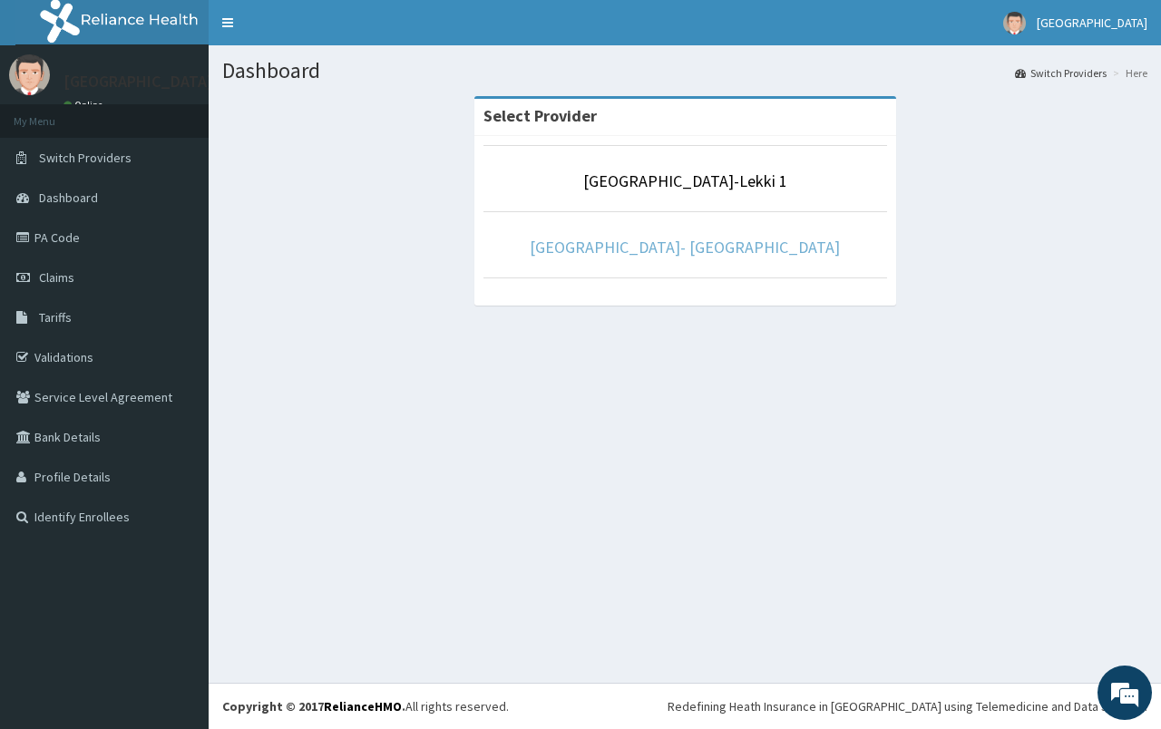
click at [676, 253] on link "[GEOGRAPHIC_DATA]- [GEOGRAPHIC_DATA]" at bounding box center [685, 247] width 310 height 21
